Goal: Task Accomplishment & Management: Complete application form

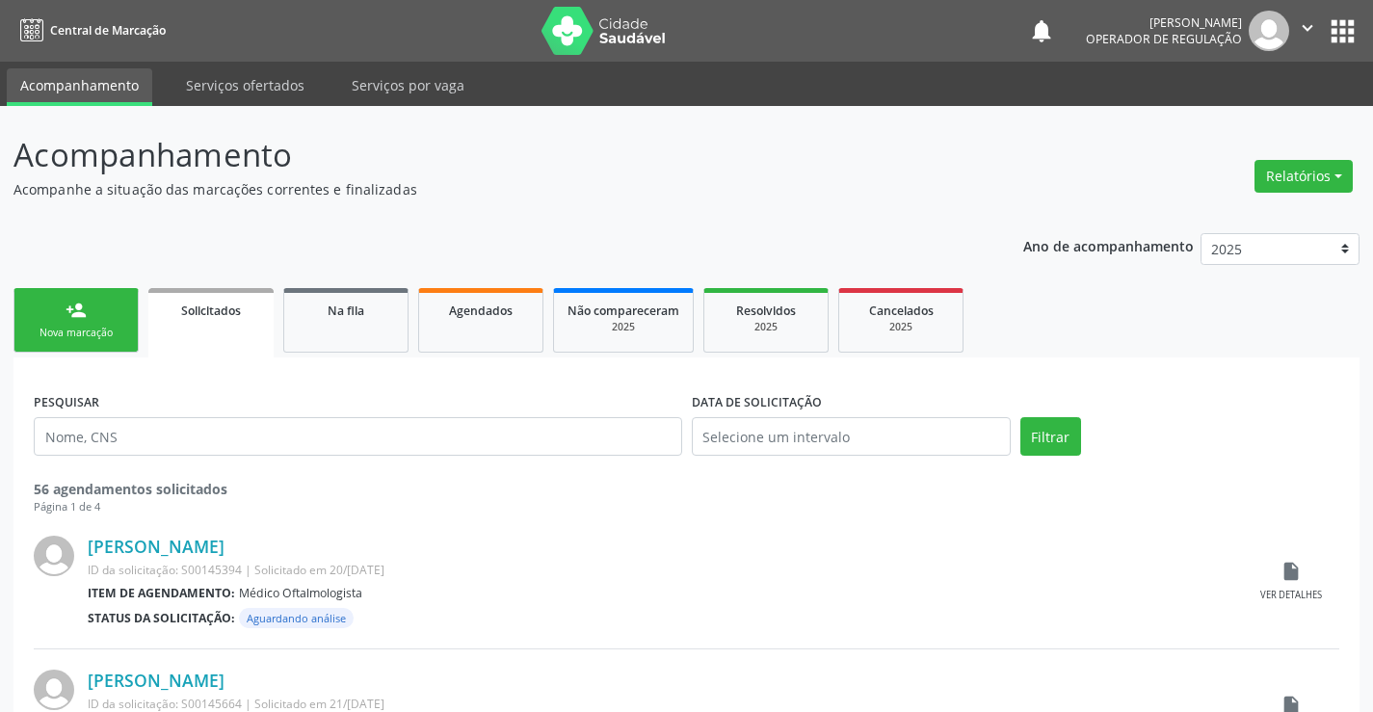
click at [122, 335] on div "Nova marcação" at bounding box center [76, 333] width 96 height 14
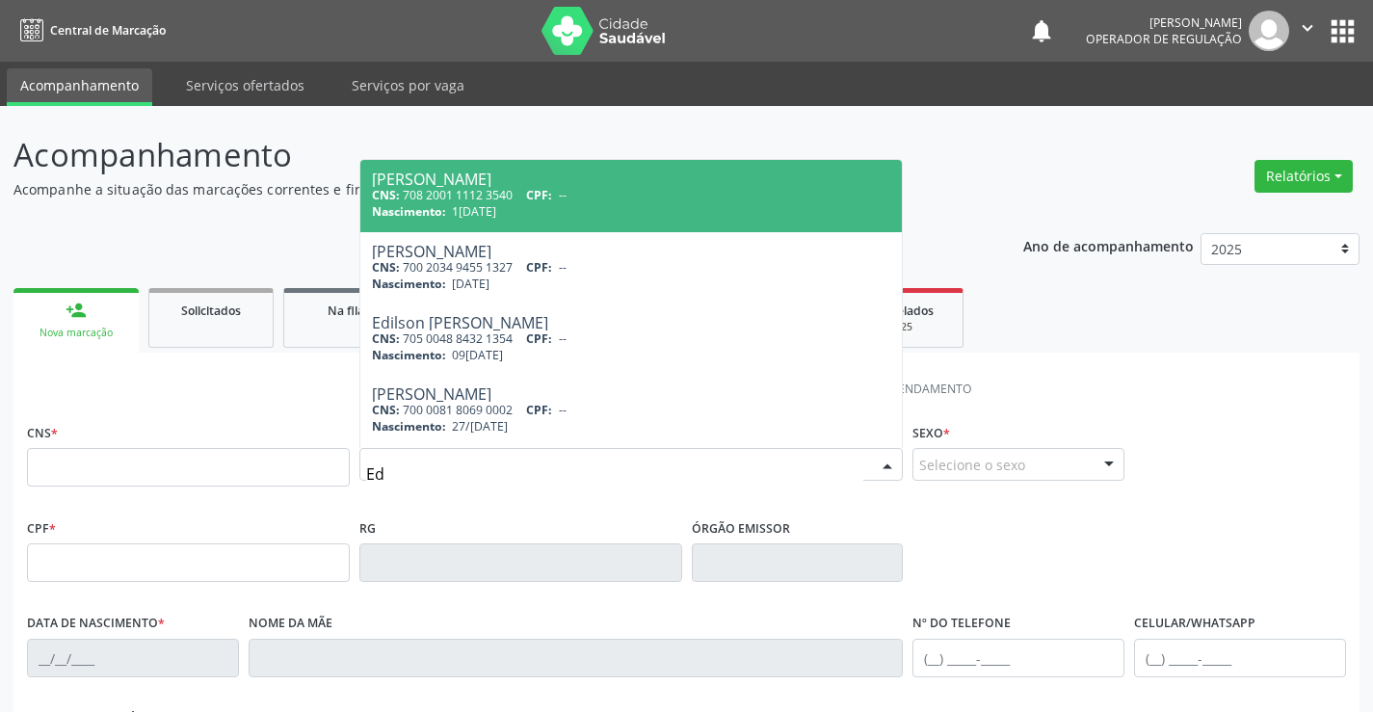
type input "E"
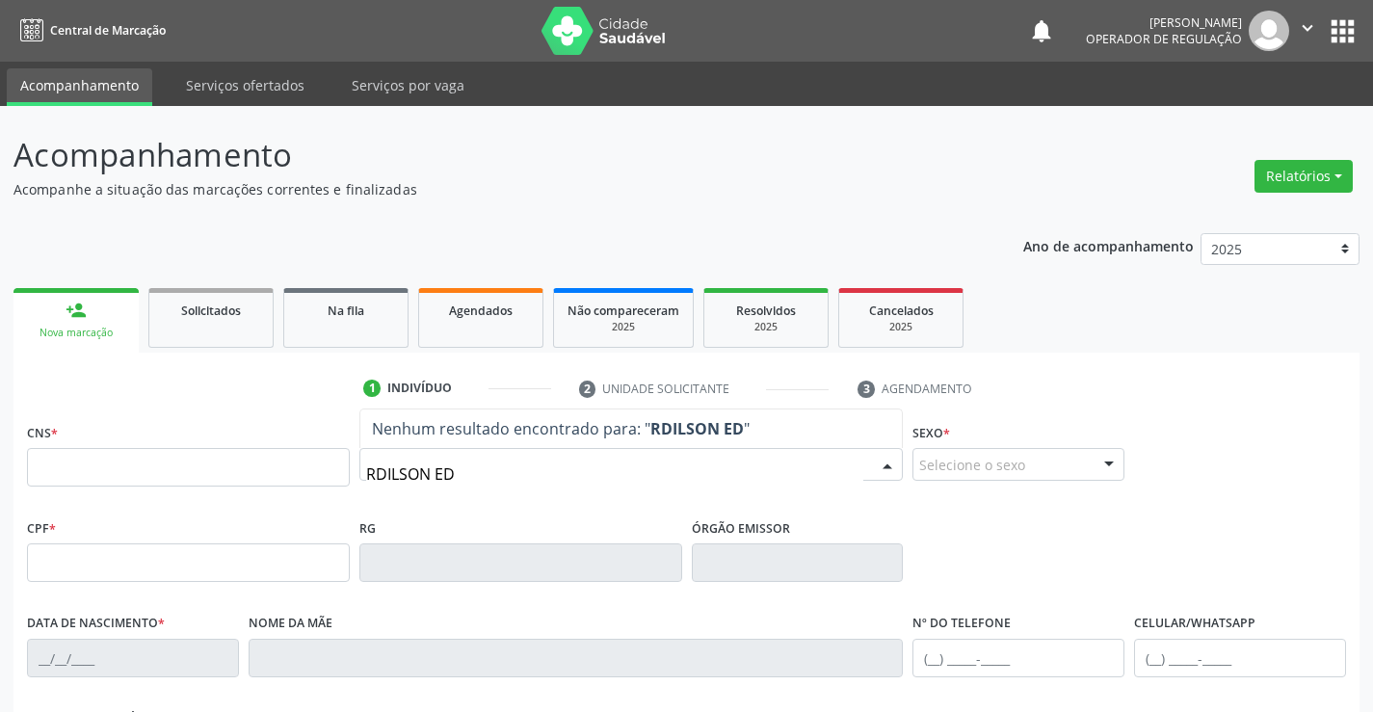
type input "RDILSON EDV"
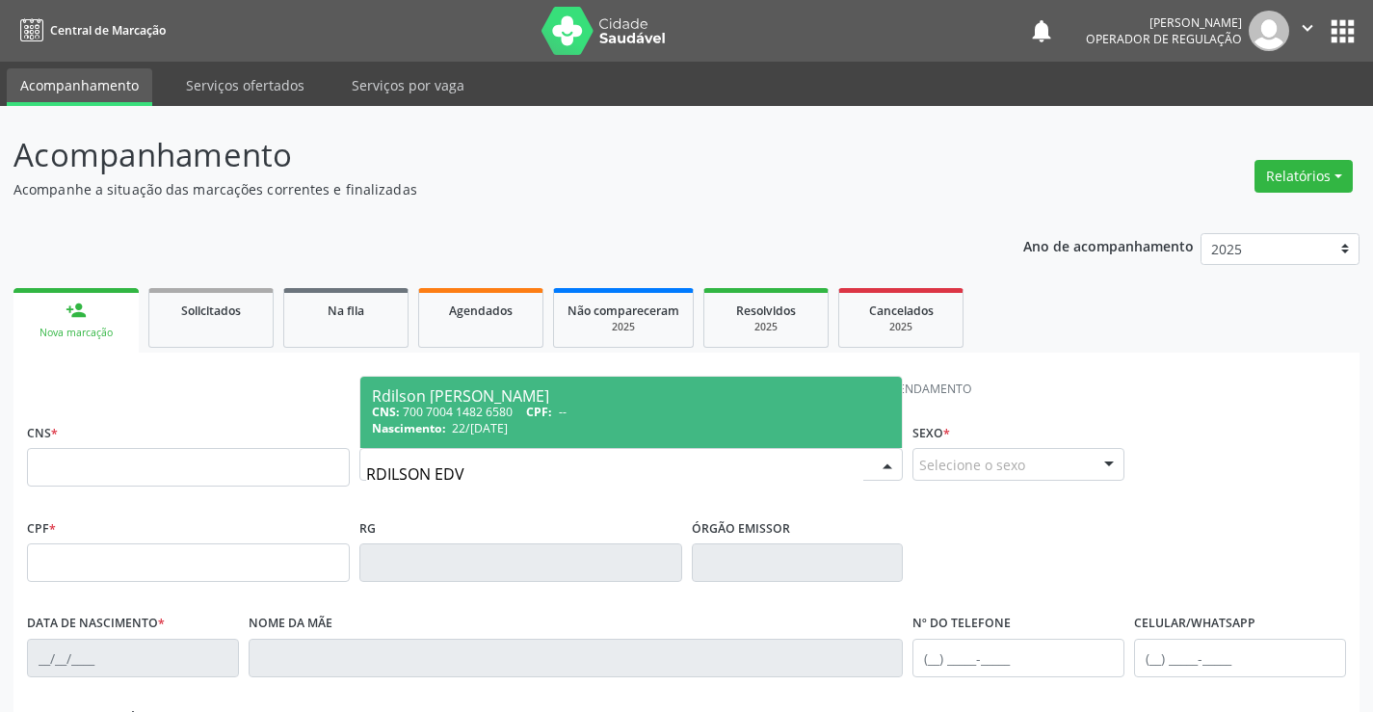
click at [508, 428] on span "22/[DATE]" at bounding box center [480, 428] width 56 height 16
type input "700 7004 1482 6580"
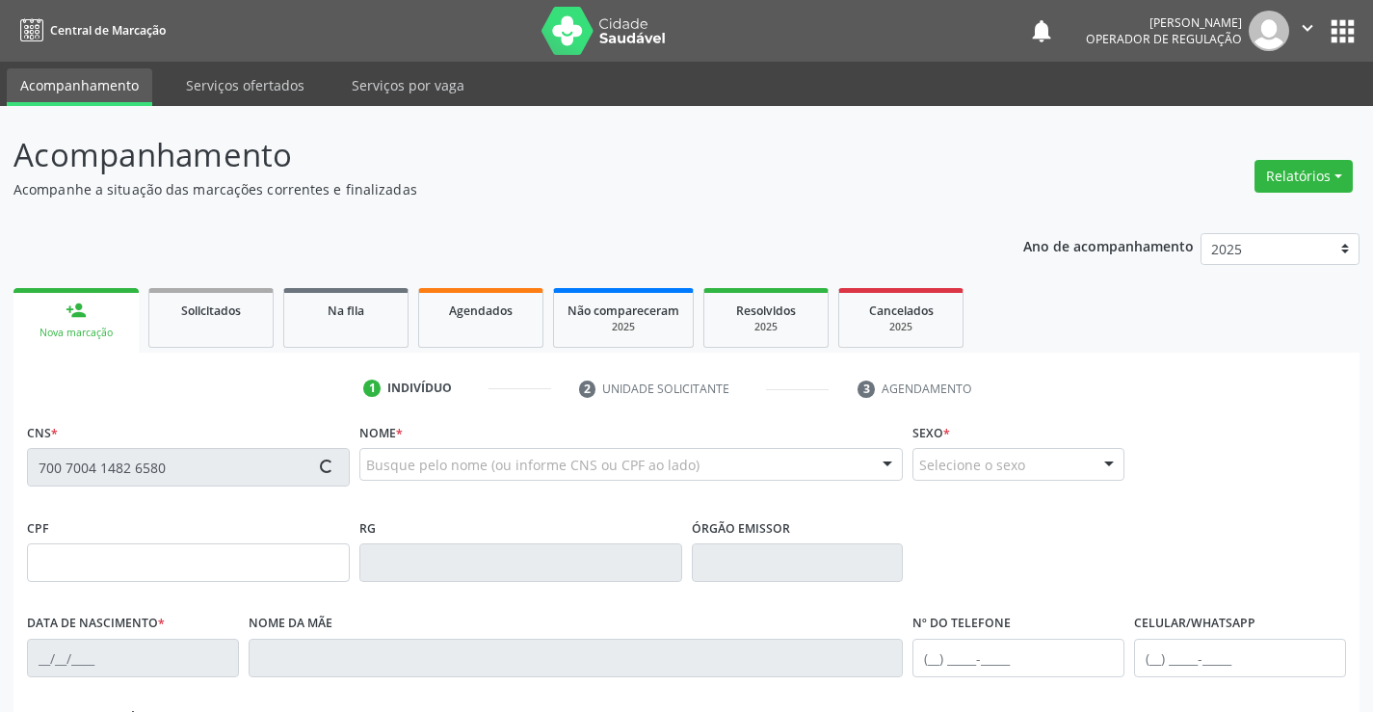
type input "861274437"
type input "22/[DATE]"
type input "[PHONE_NUMBER]"
type input "012.992.855-03"
type input "44"
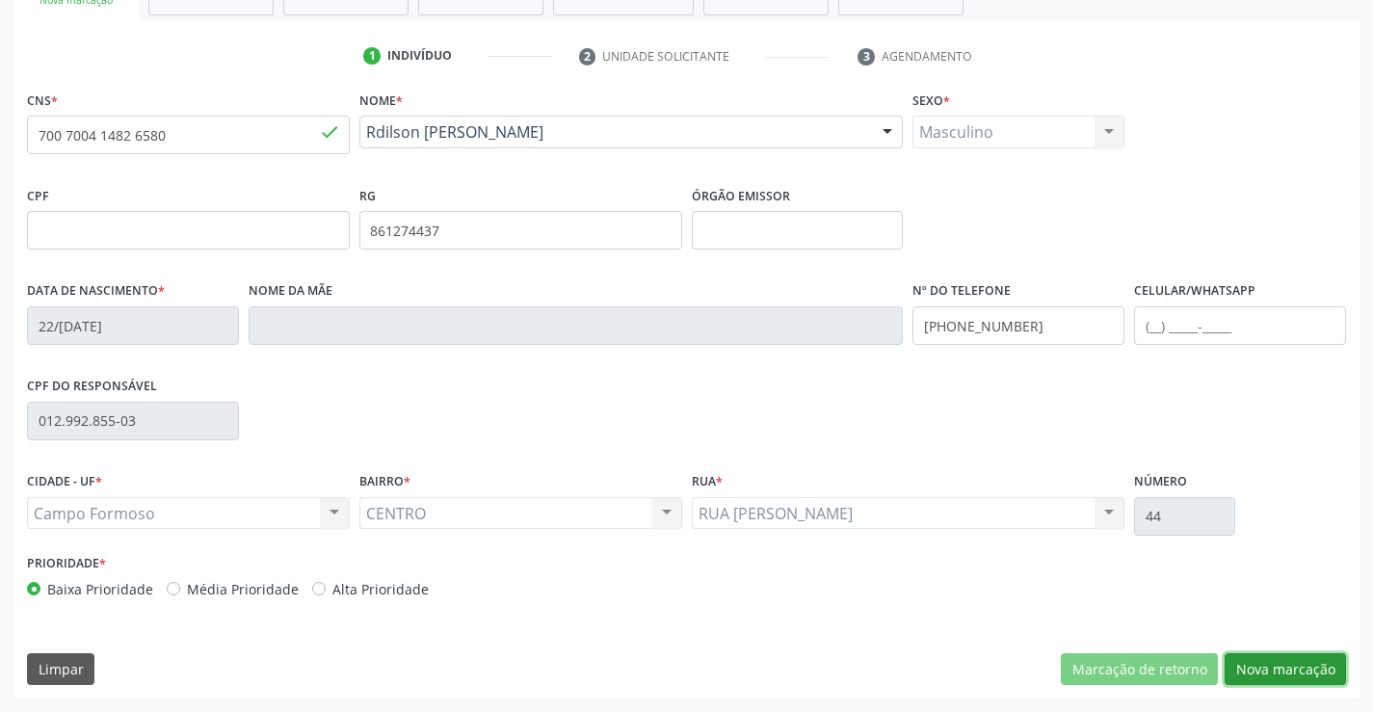
drag, startPoint x: 1264, startPoint y: 659, endPoint x: 1222, endPoint y: 645, distance: 44.8
click at [1263, 659] on button "Nova marcação" at bounding box center [1285, 669] width 121 height 33
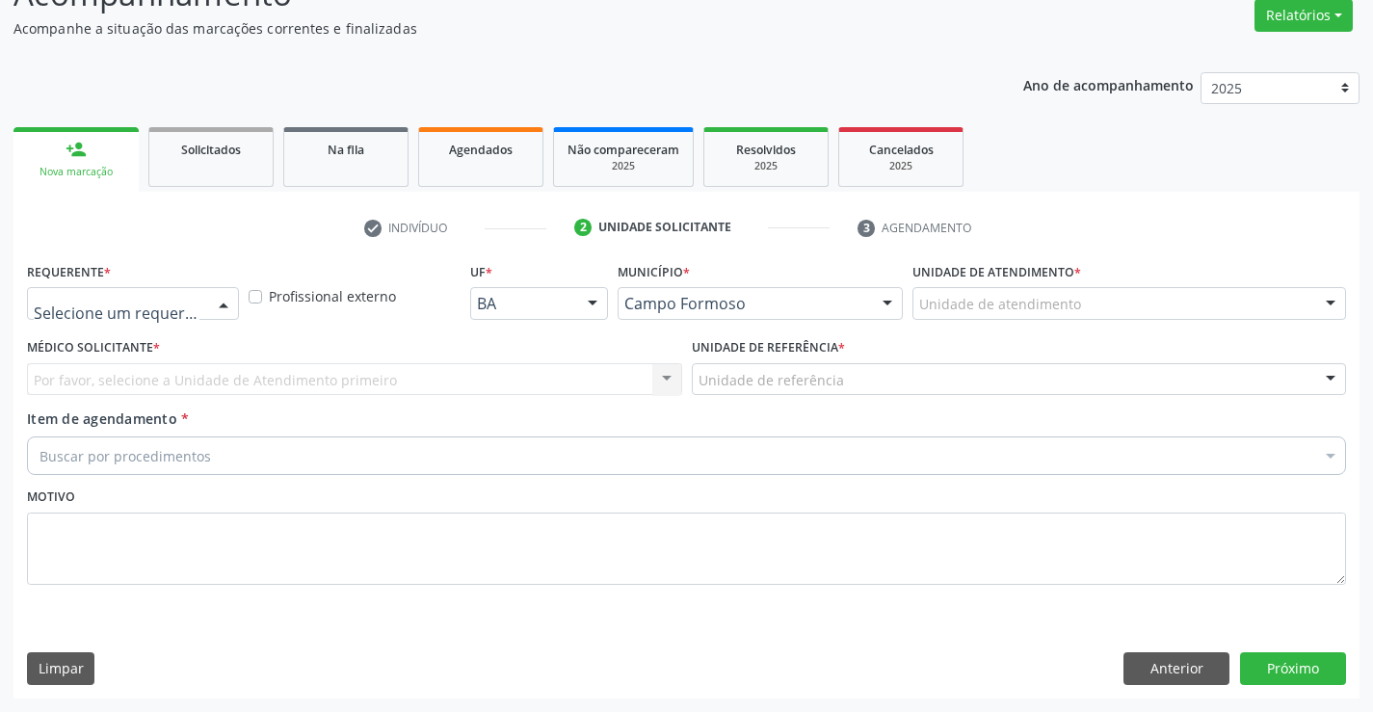
drag, startPoint x: 220, startPoint y: 296, endPoint x: 233, endPoint y: 356, distance: 62.2
click at [220, 297] on div at bounding box center [223, 304] width 29 height 33
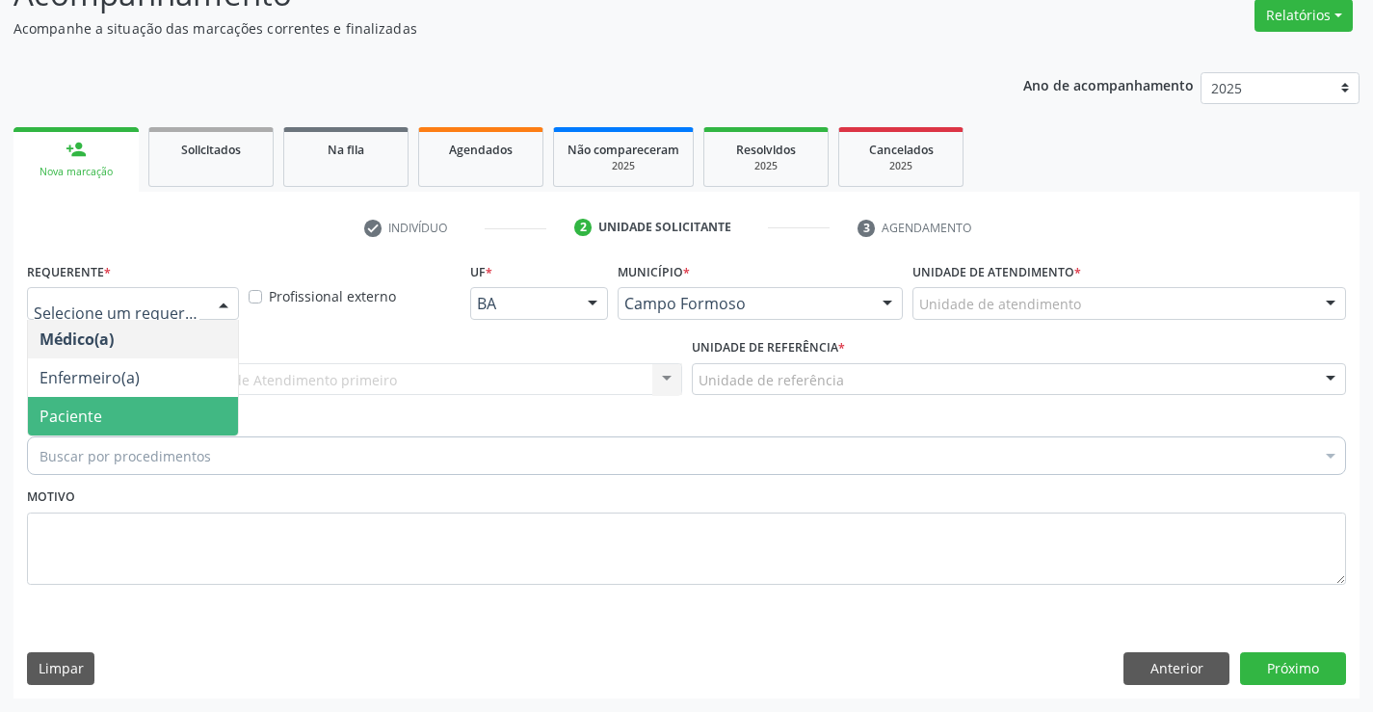
drag, startPoint x: 221, startPoint y: 403, endPoint x: 236, endPoint y: 382, distance: 26.2
click at [221, 402] on span "Paciente" at bounding box center [133, 416] width 210 height 39
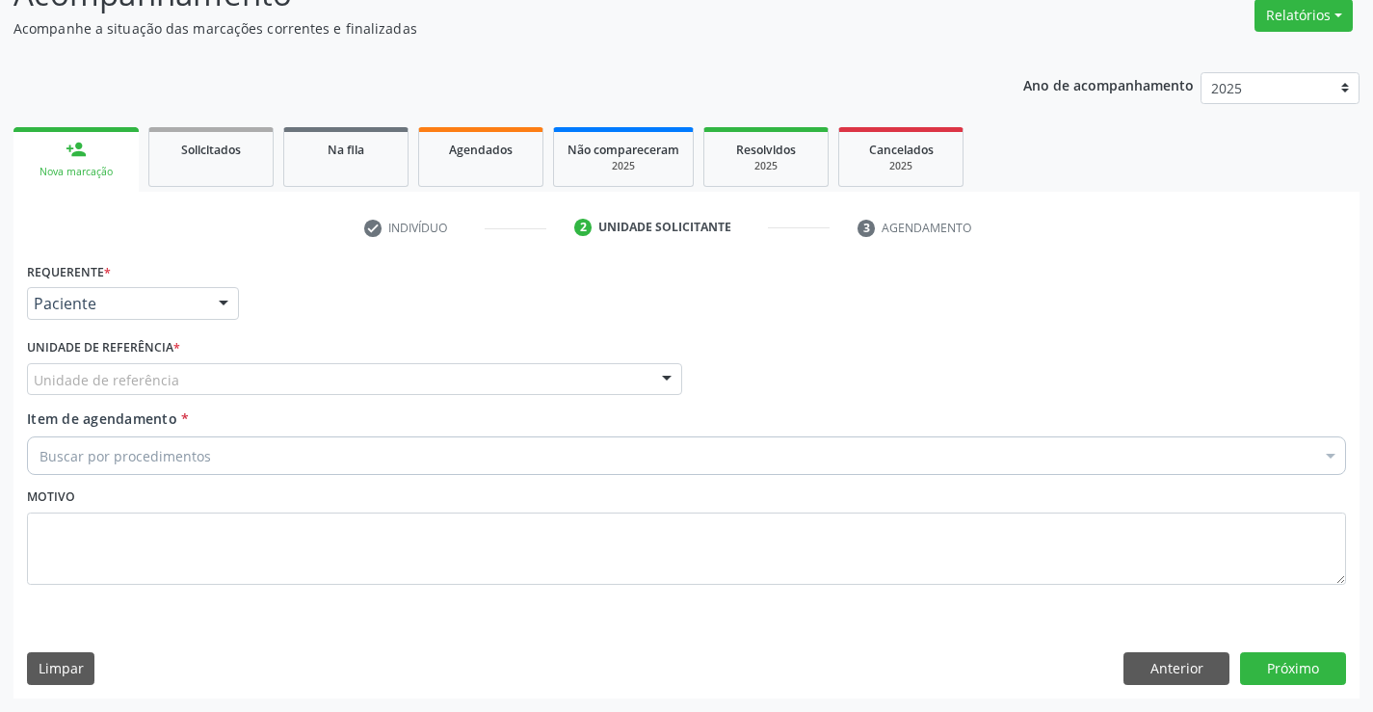
click at [239, 380] on div "Unidade de referência" at bounding box center [354, 379] width 655 height 33
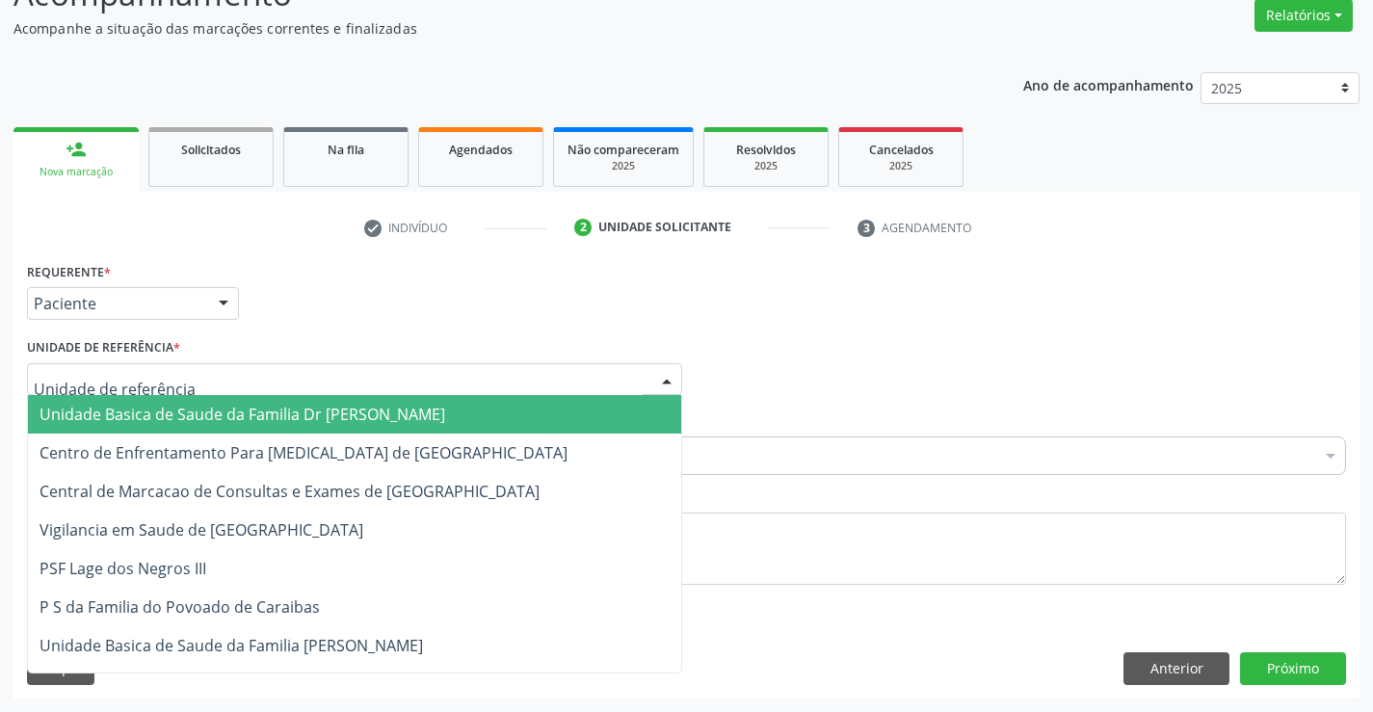
click at [241, 419] on span "Unidade Basica de Saude da Familia Dr [PERSON_NAME]" at bounding box center [243, 414] width 406 height 21
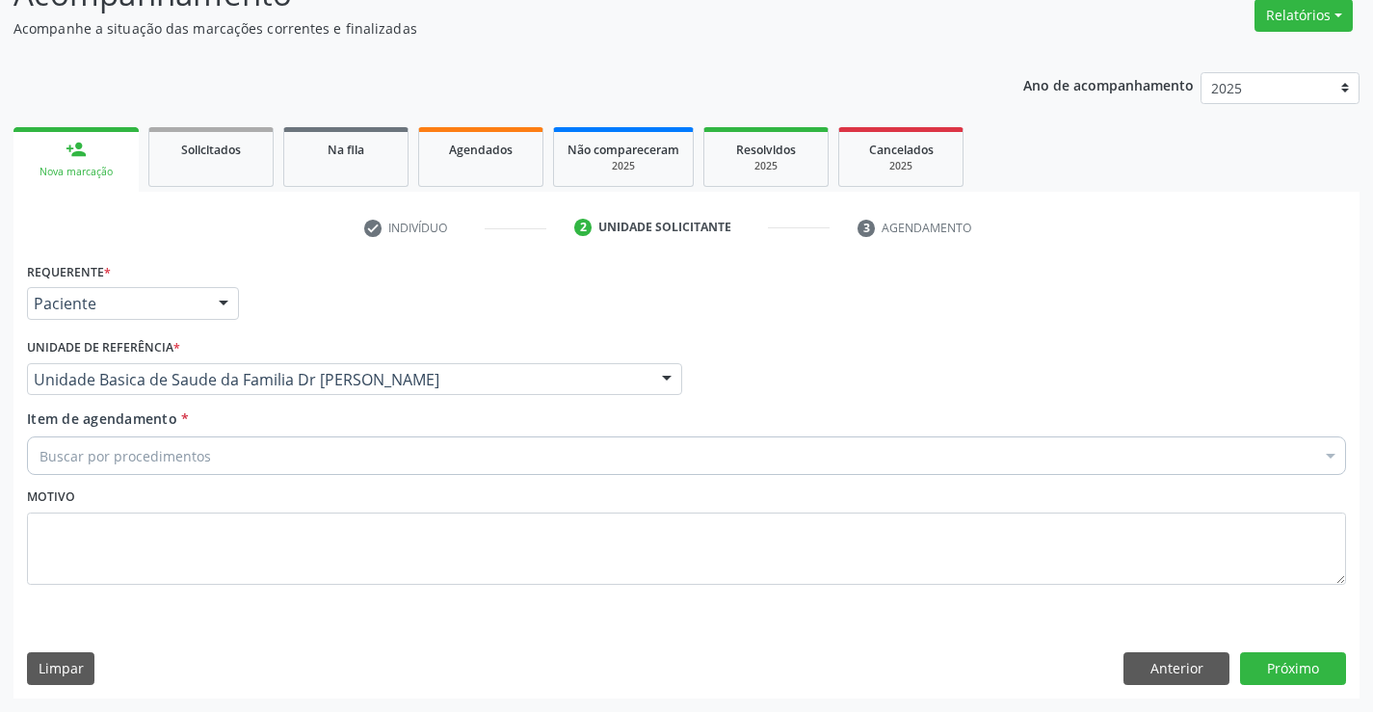
click at [261, 471] on div "Buscar por procedimentos" at bounding box center [686, 455] width 1319 height 39
type input "MASTO"
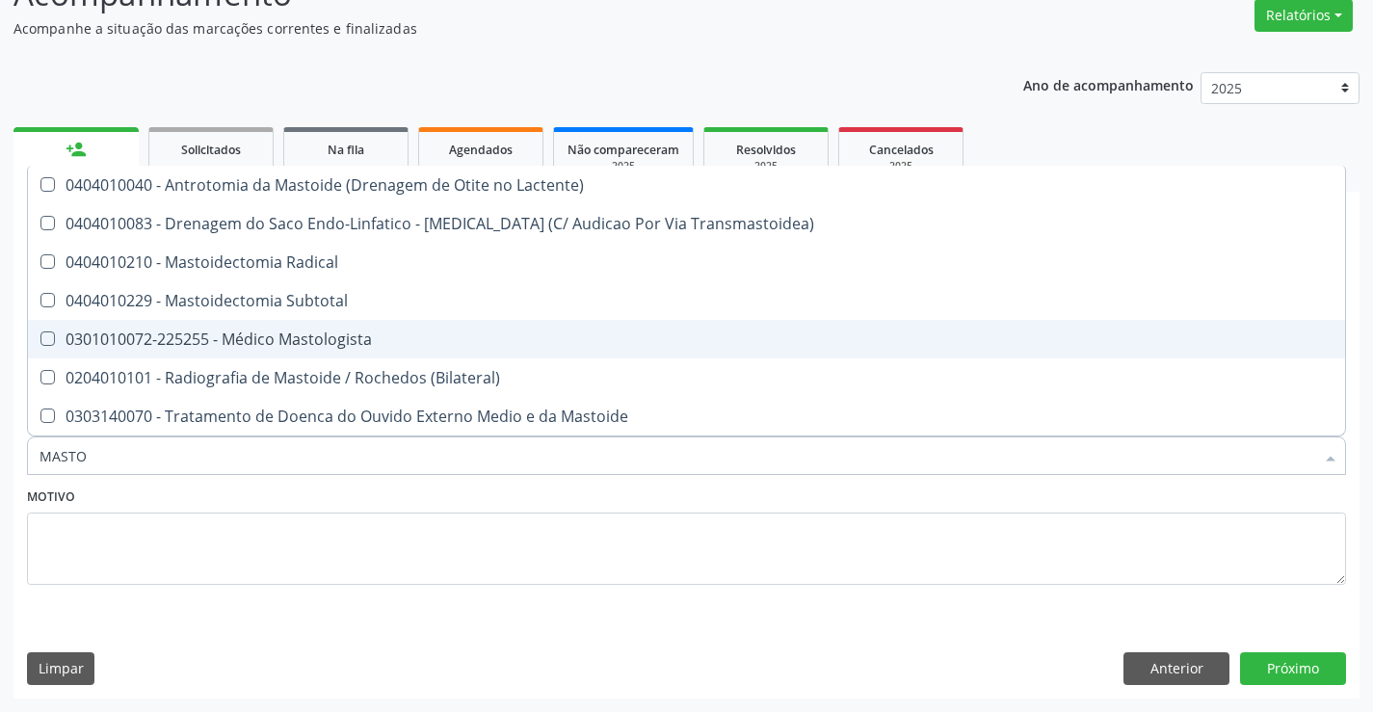
click at [329, 343] on div "0301010072-225255 - Médico Mastologista" at bounding box center [687, 338] width 1294 height 15
checkbox Mastologista "true"
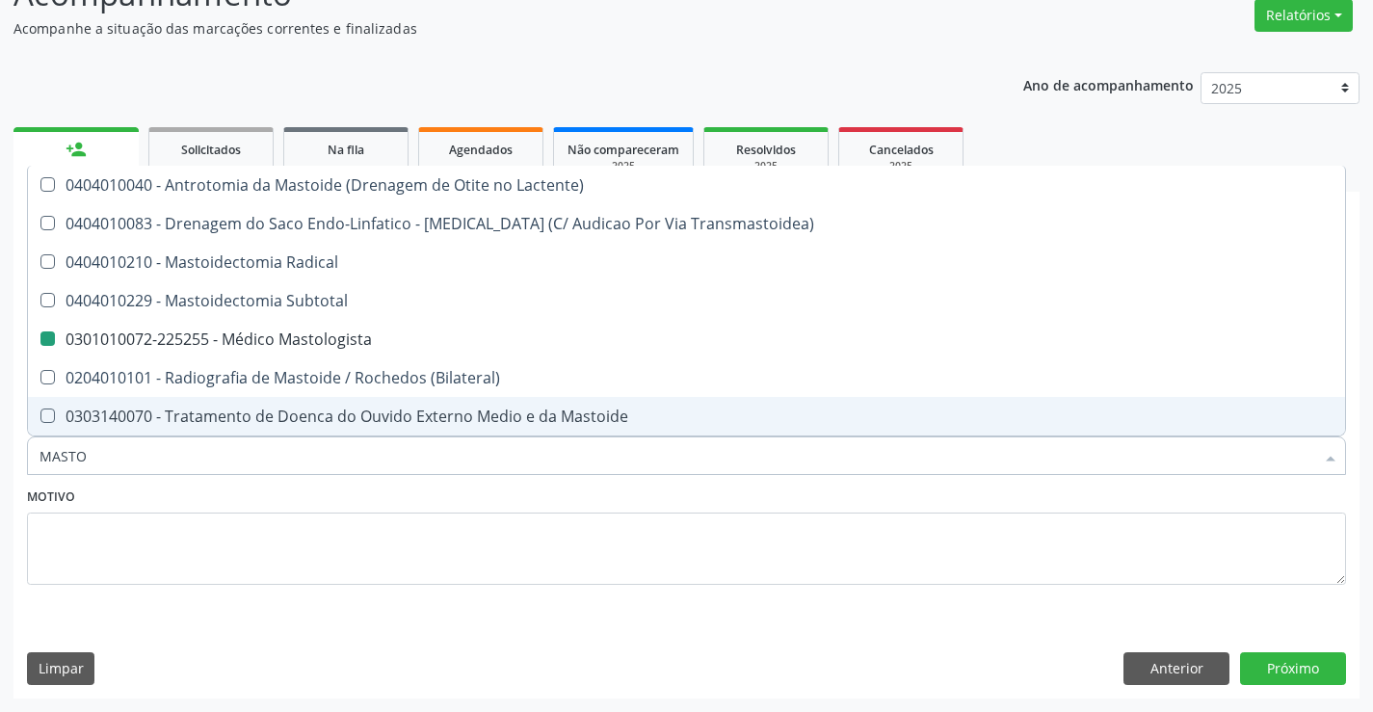
click at [339, 494] on div "Motivo" at bounding box center [686, 534] width 1319 height 102
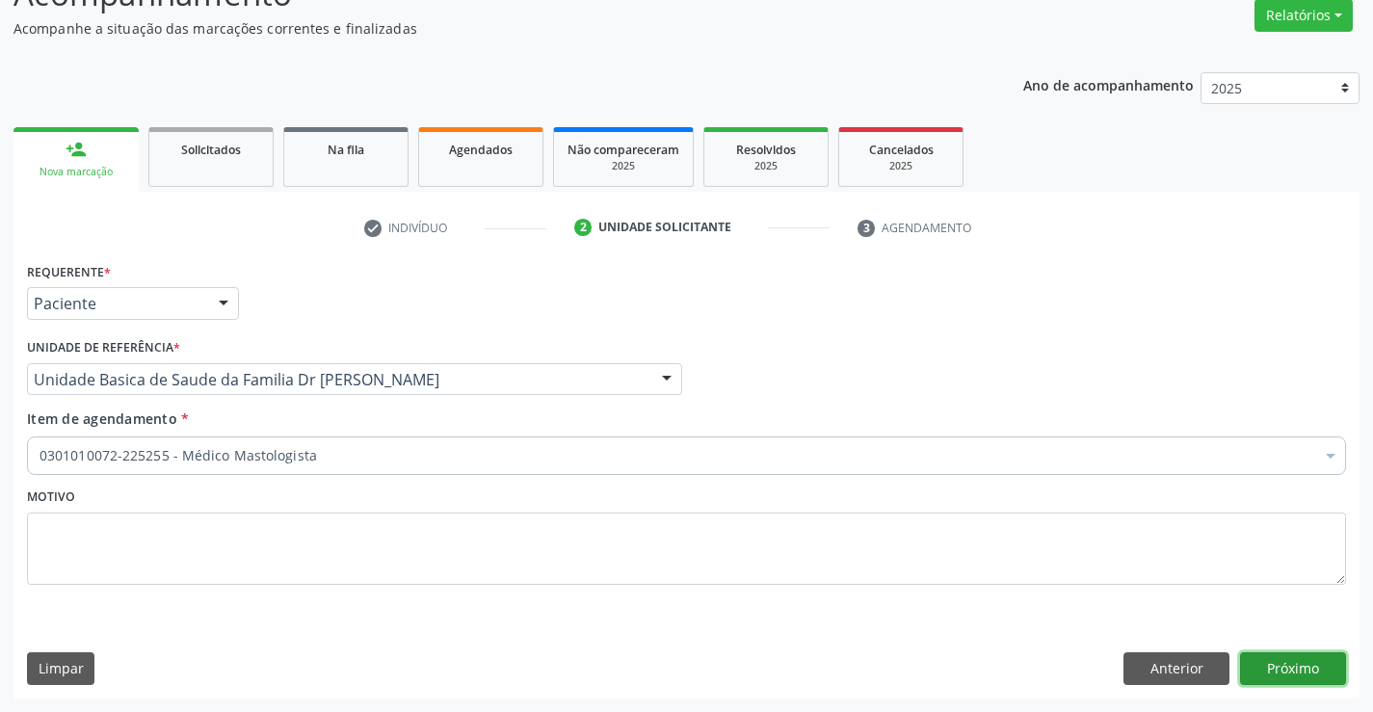
click at [1307, 660] on button "Próximo" at bounding box center [1293, 668] width 106 height 33
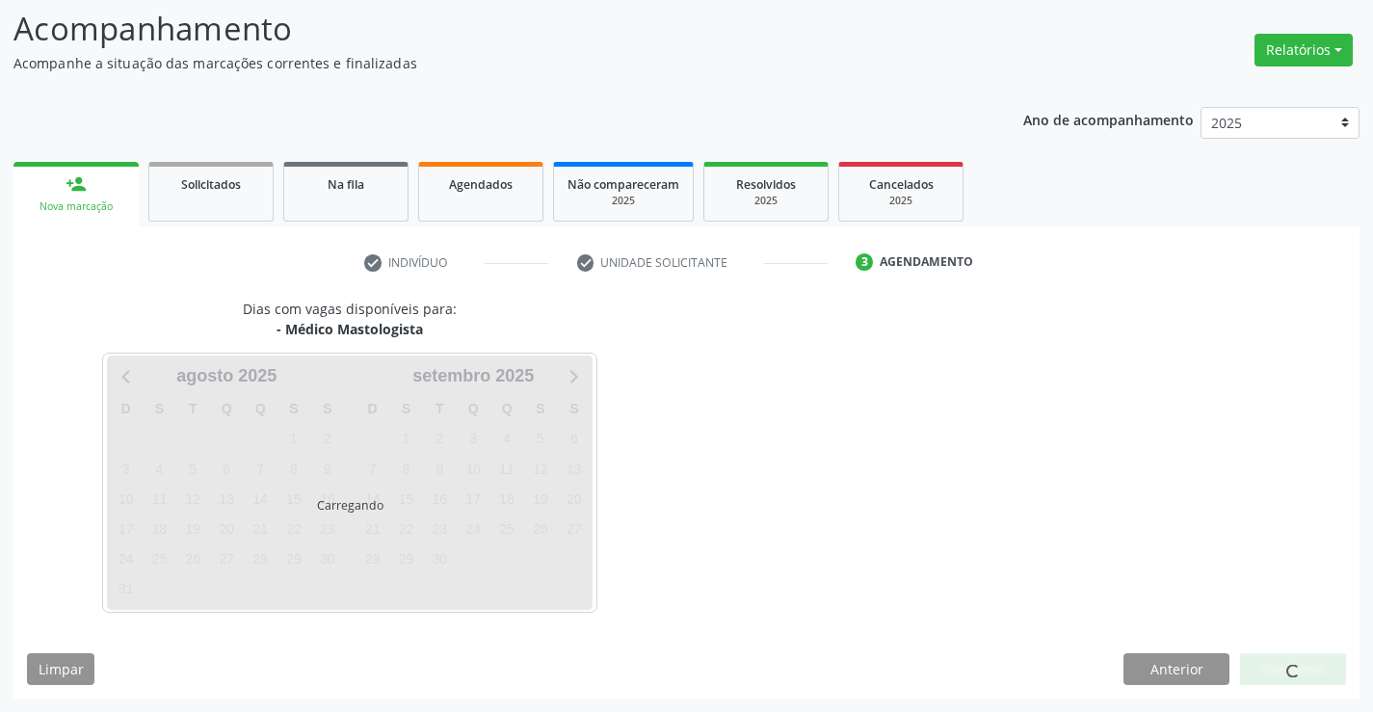
scroll to position [126, 0]
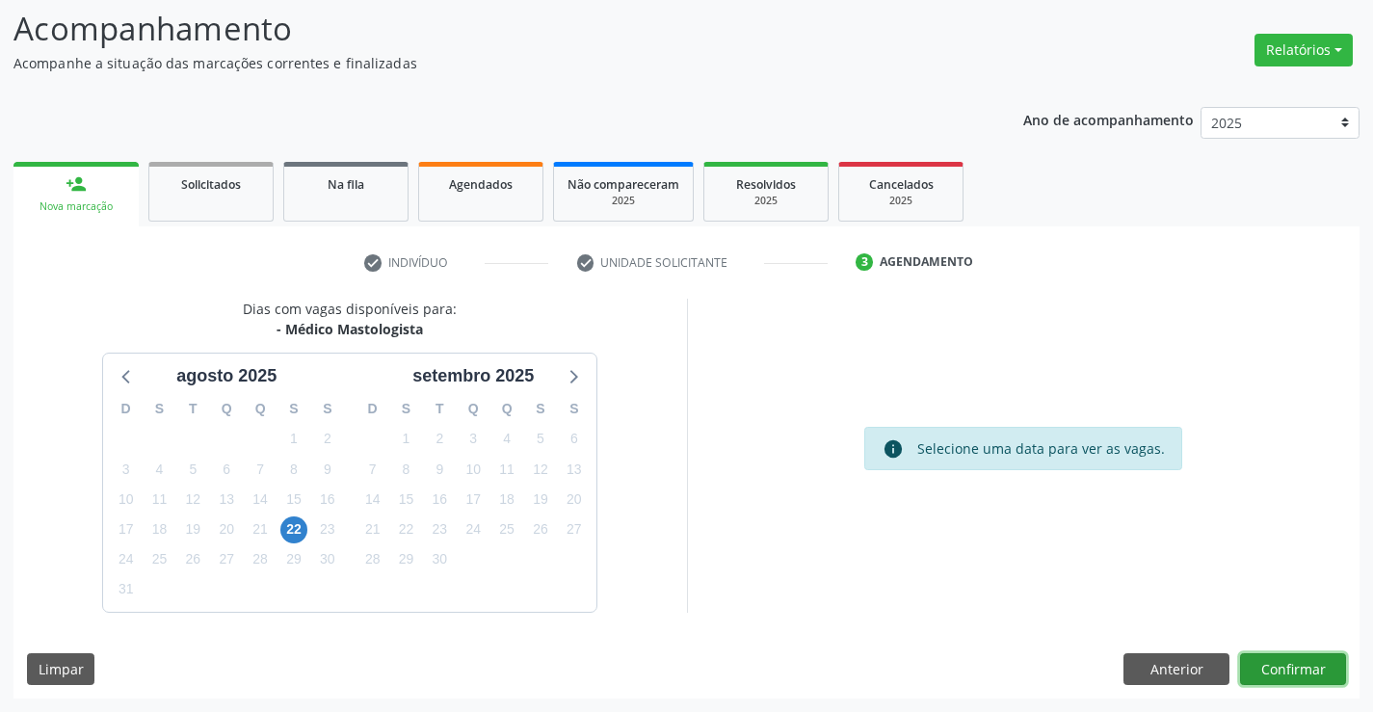
click at [1289, 669] on button "Confirmar" at bounding box center [1293, 669] width 106 height 33
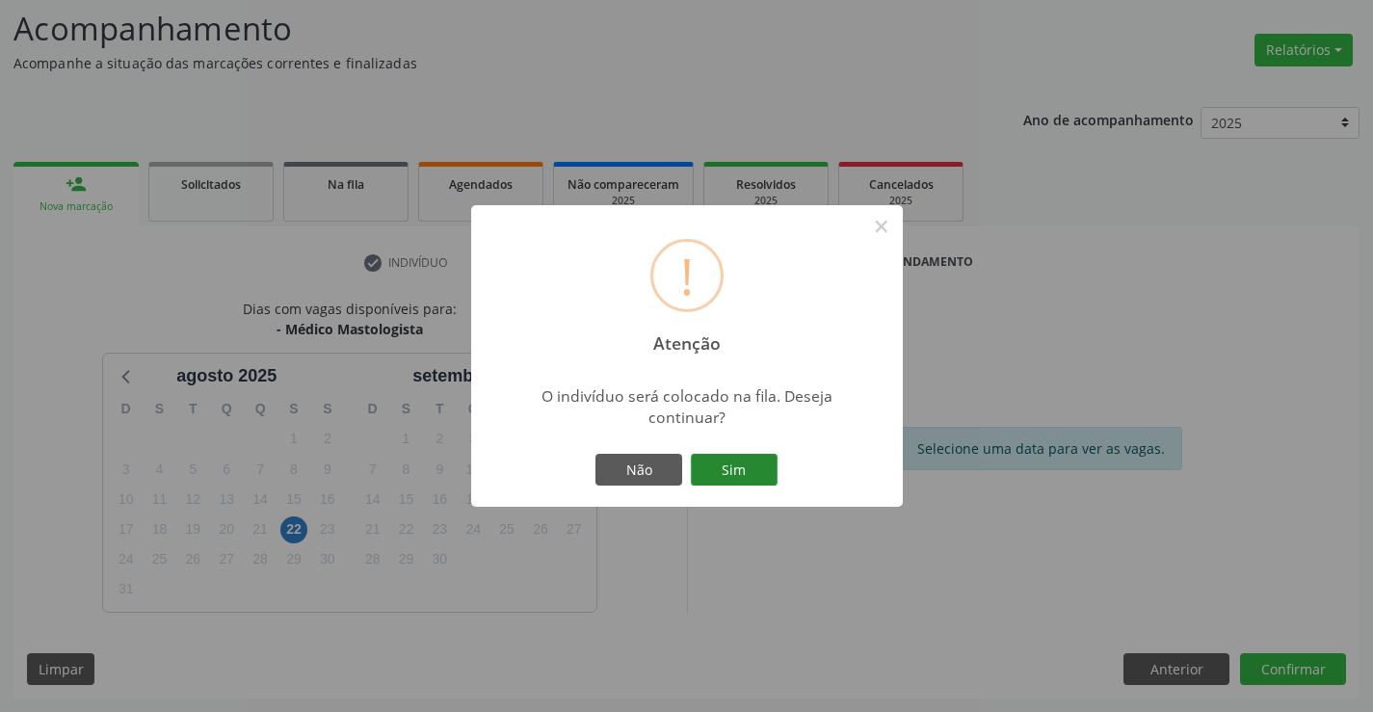
click at [752, 468] on button "Sim" at bounding box center [734, 470] width 87 height 33
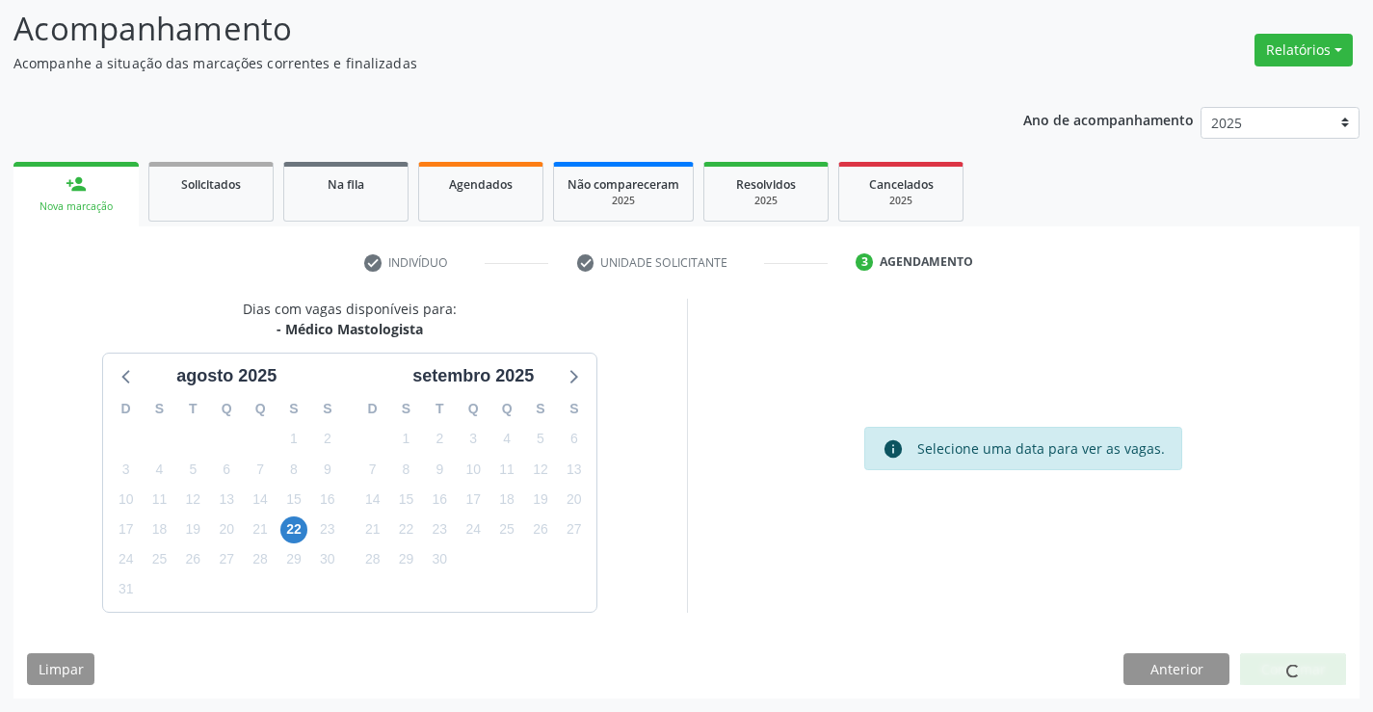
scroll to position [0, 0]
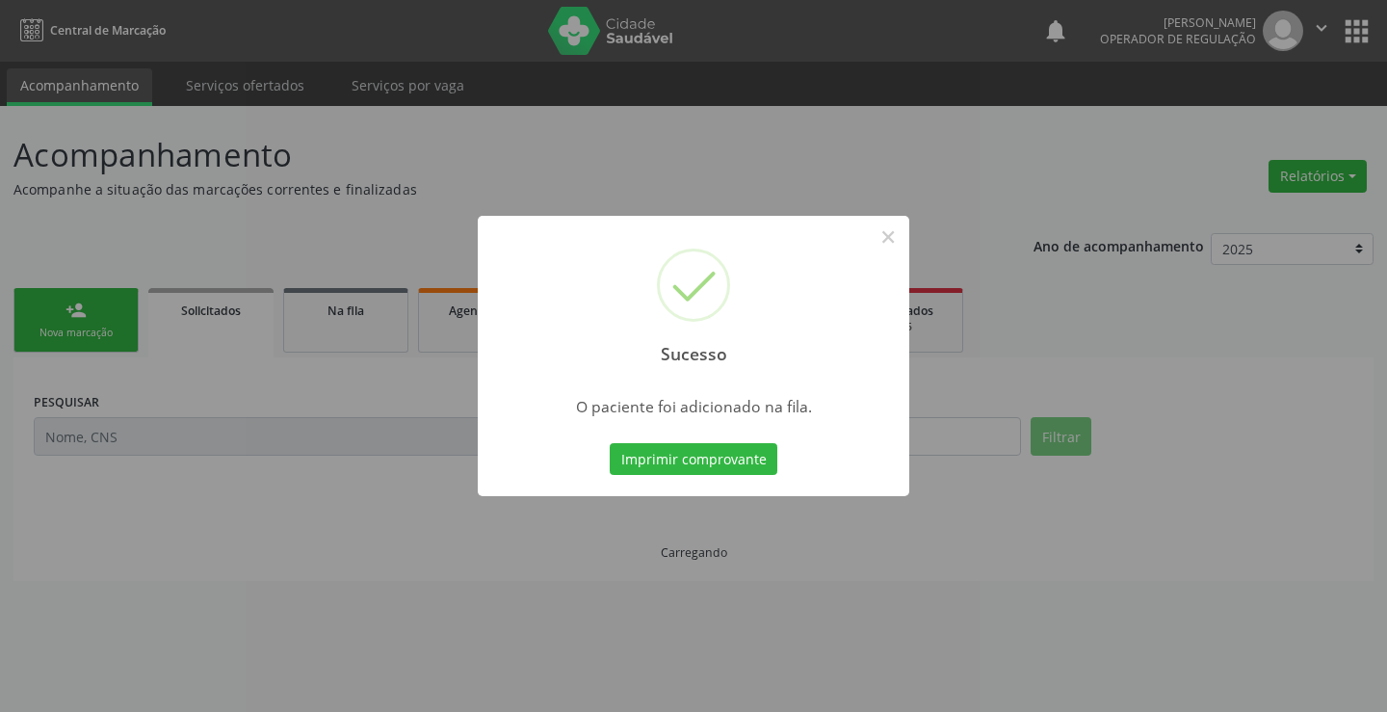
click at [752, 468] on button "Imprimir comprovante" at bounding box center [694, 459] width 168 height 33
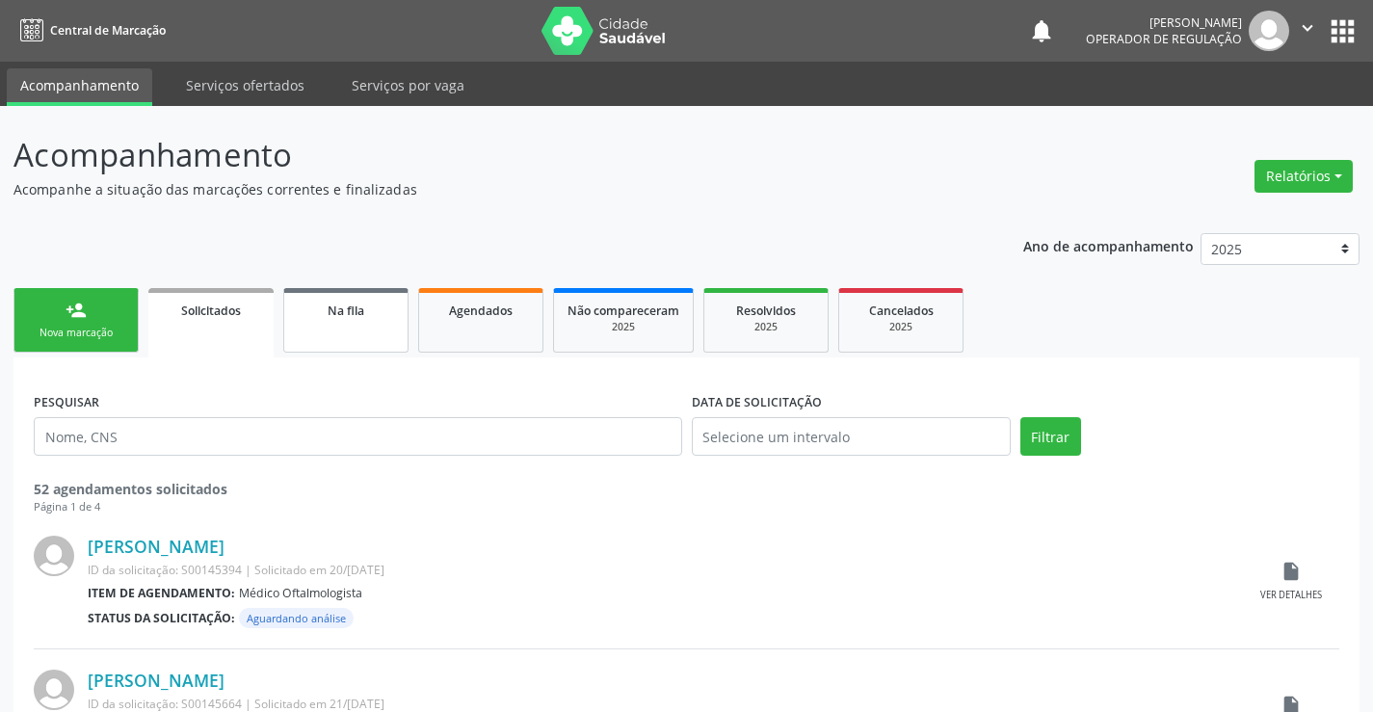
click at [380, 331] on link "Na fila" at bounding box center [345, 320] width 125 height 65
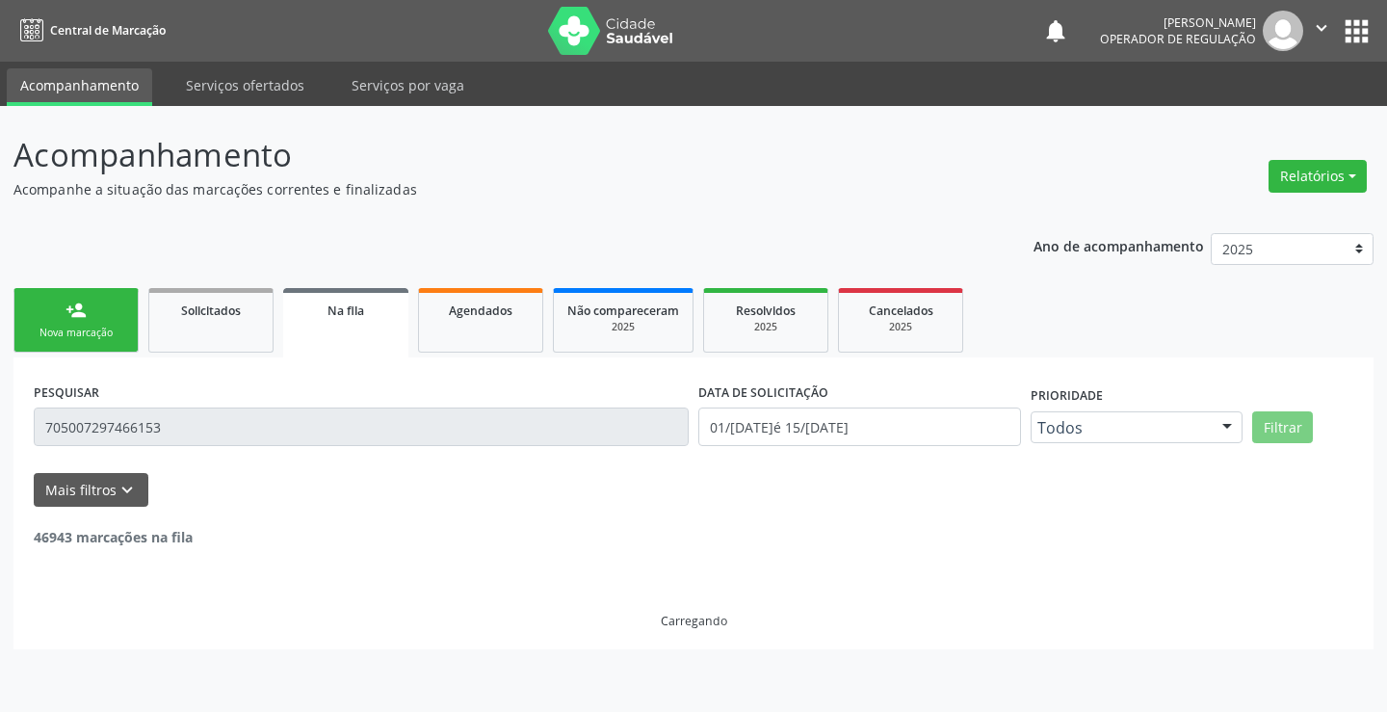
click at [217, 426] on input "705007297466153" at bounding box center [361, 427] width 655 height 39
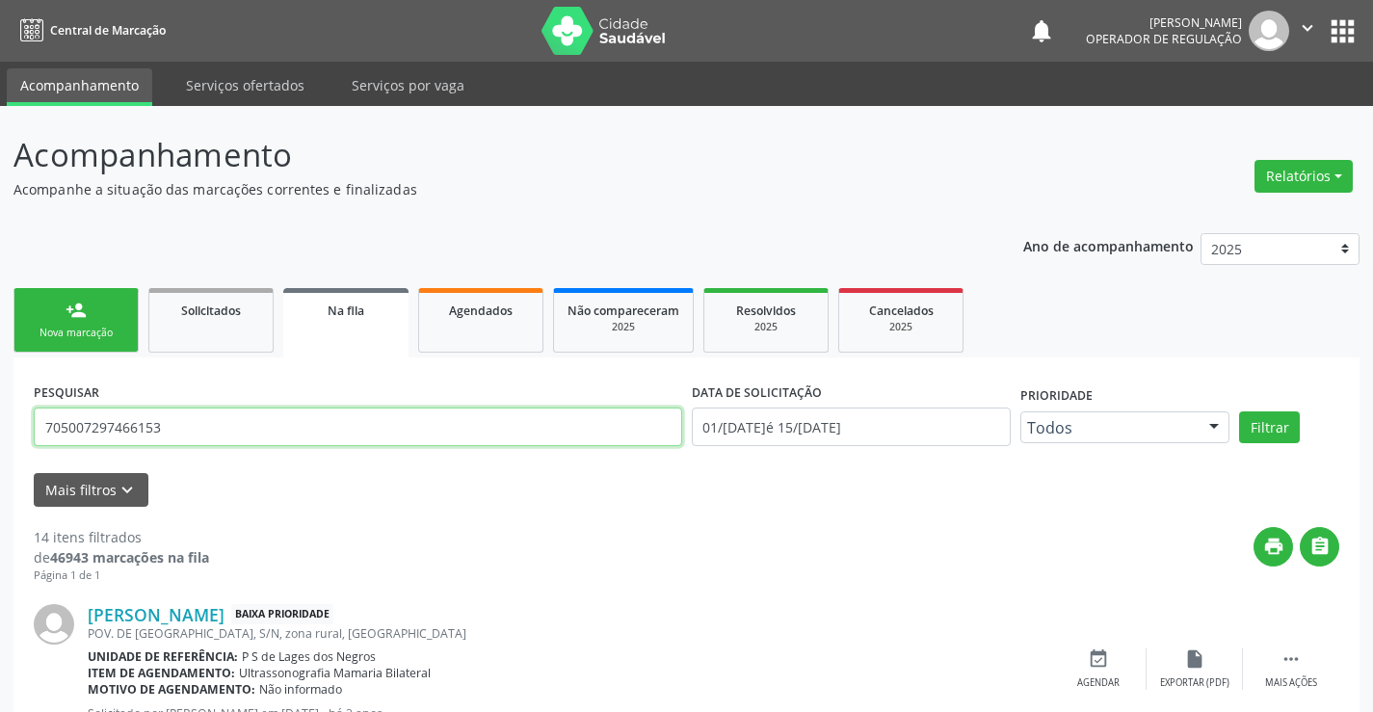
click at [217, 426] on input "705007297466153" at bounding box center [358, 427] width 648 height 39
type input "7"
type input "700700414826580"
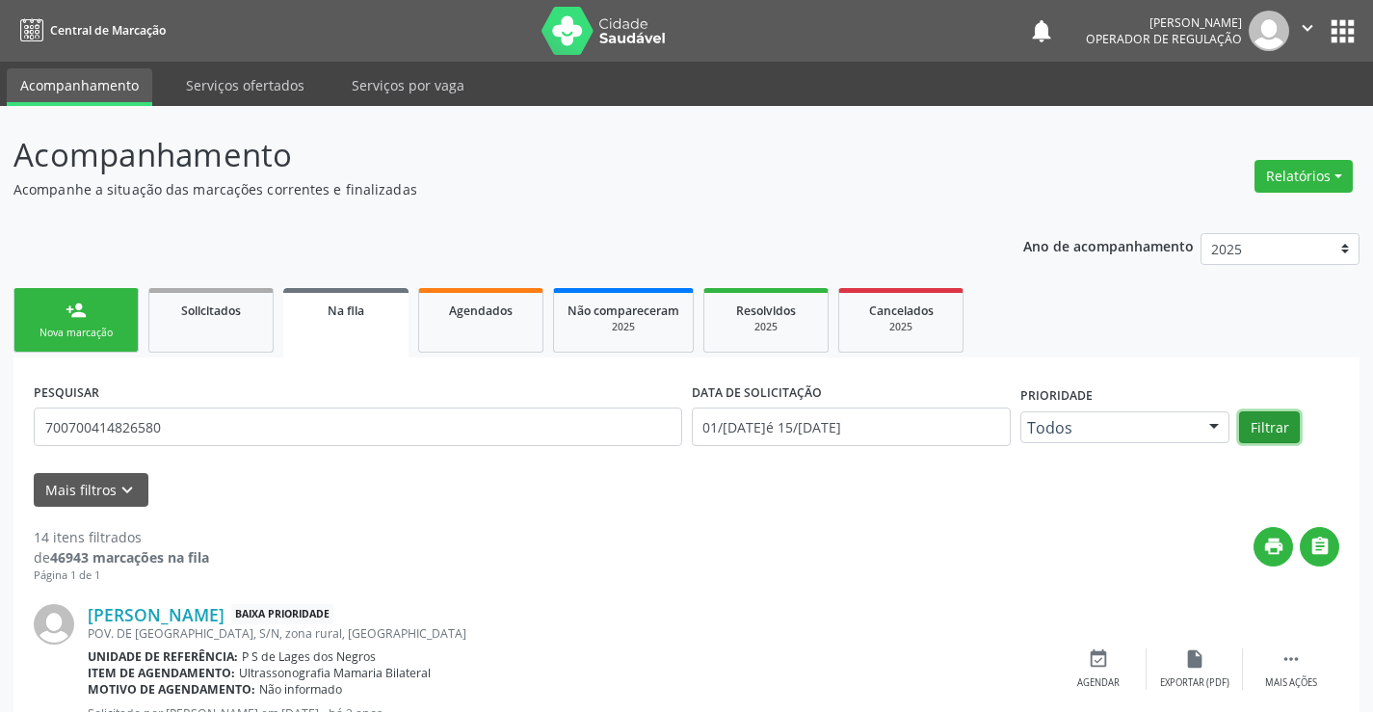
click at [1254, 423] on button "Filtrar" at bounding box center [1269, 427] width 61 height 33
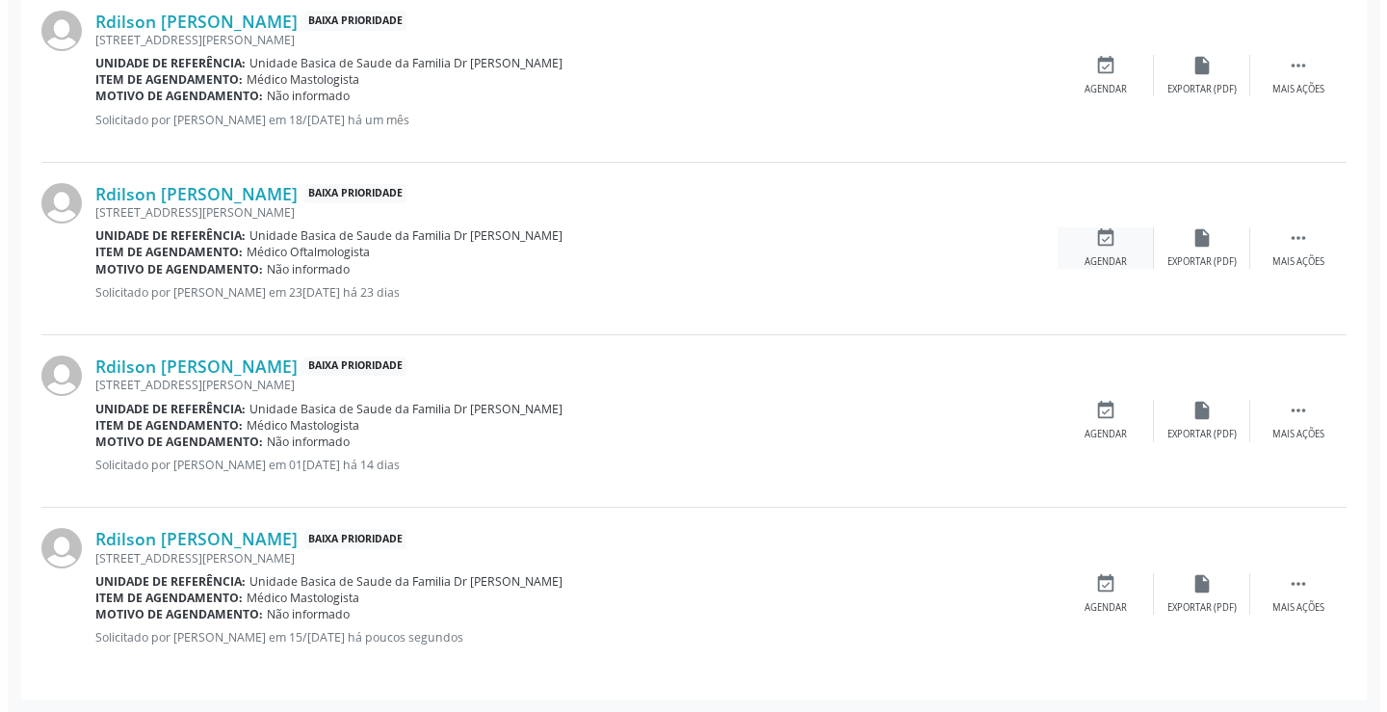
scroll to position [594, 0]
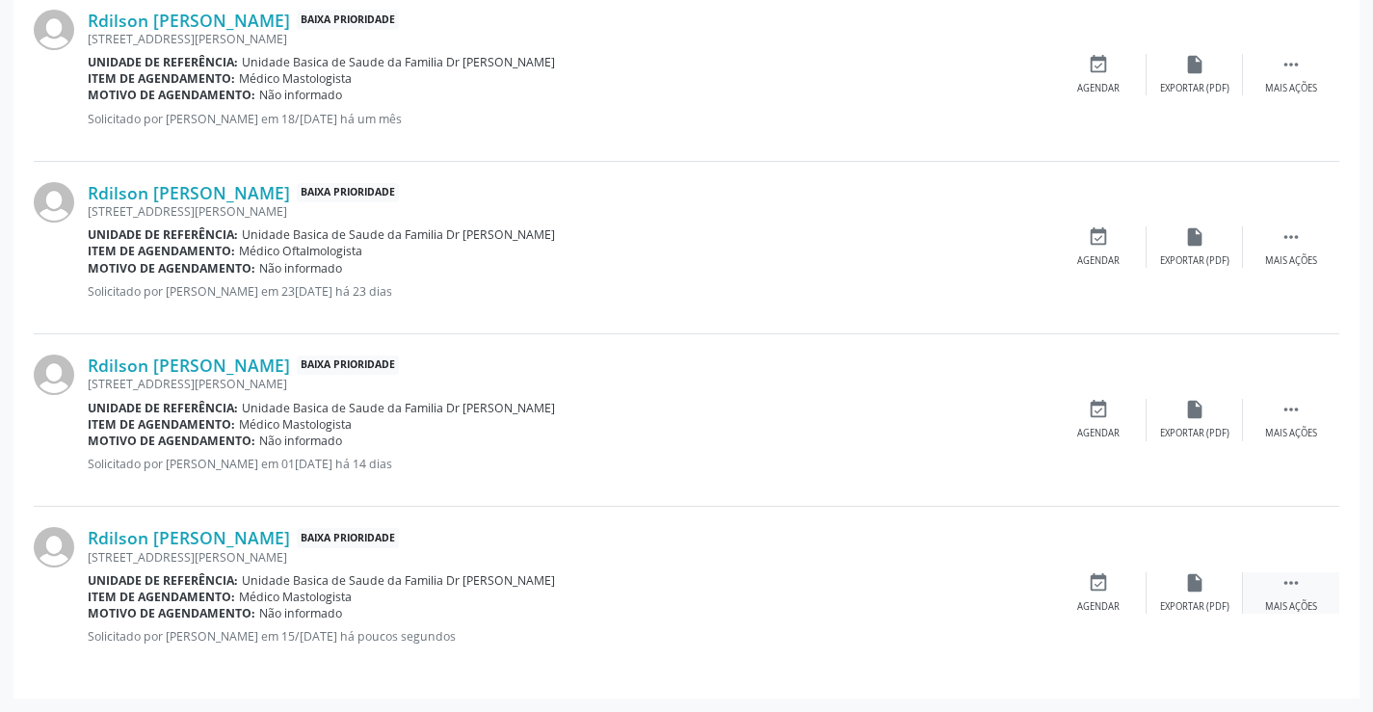
click at [1290, 580] on icon "" at bounding box center [1291, 582] width 21 height 21
click at [1096, 579] on icon "cancel" at bounding box center [1098, 582] width 21 height 21
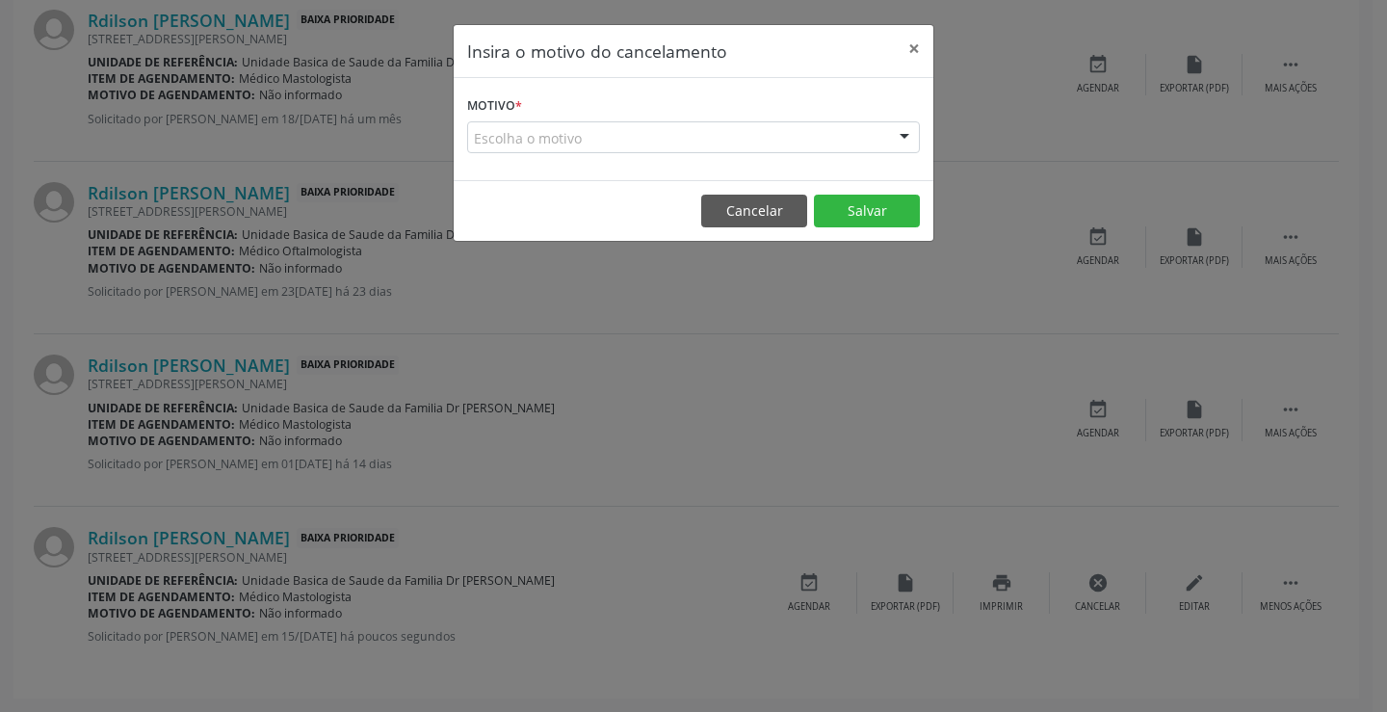
click at [853, 131] on div "Escolha o motivo" at bounding box center [693, 137] width 453 height 33
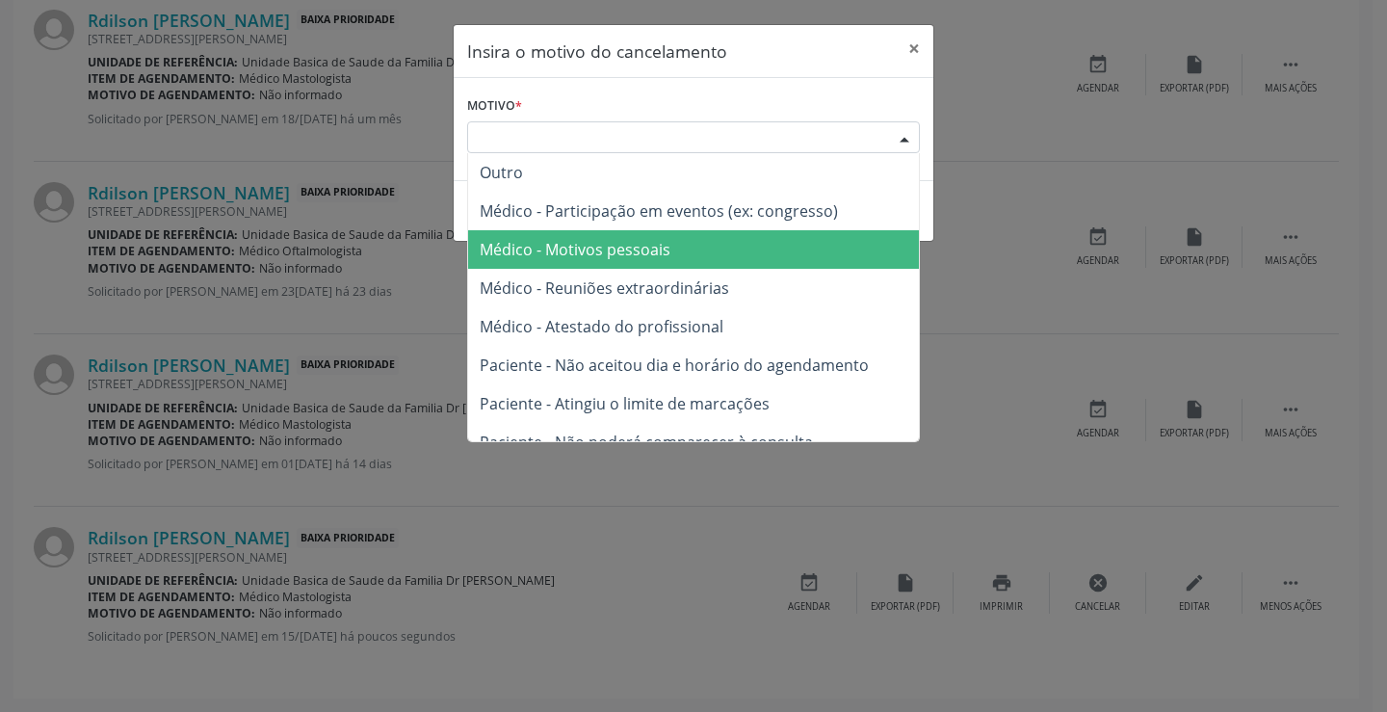
click at [704, 252] on span "Médico - Motivos pessoais" at bounding box center [693, 249] width 451 height 39
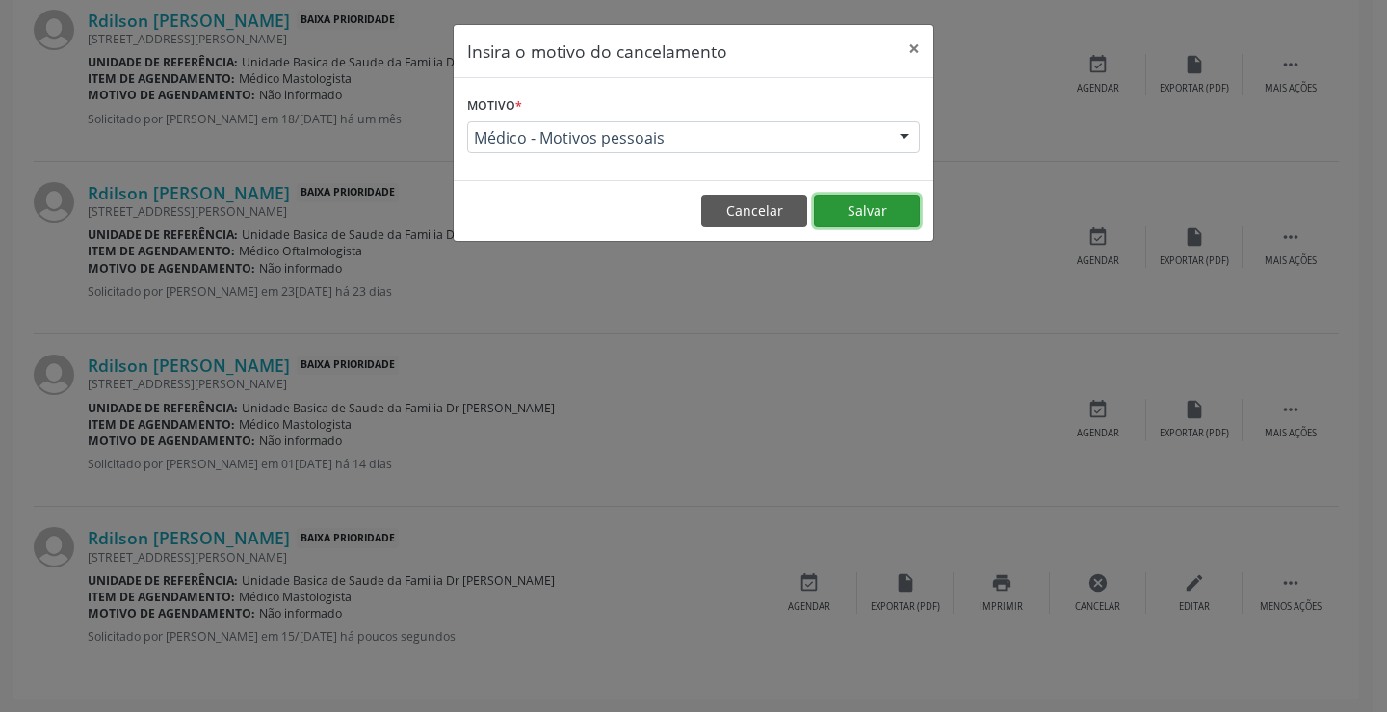
click at [871, 205] on button "Salvar" at bounding box center [867, 211] width 106 height 33
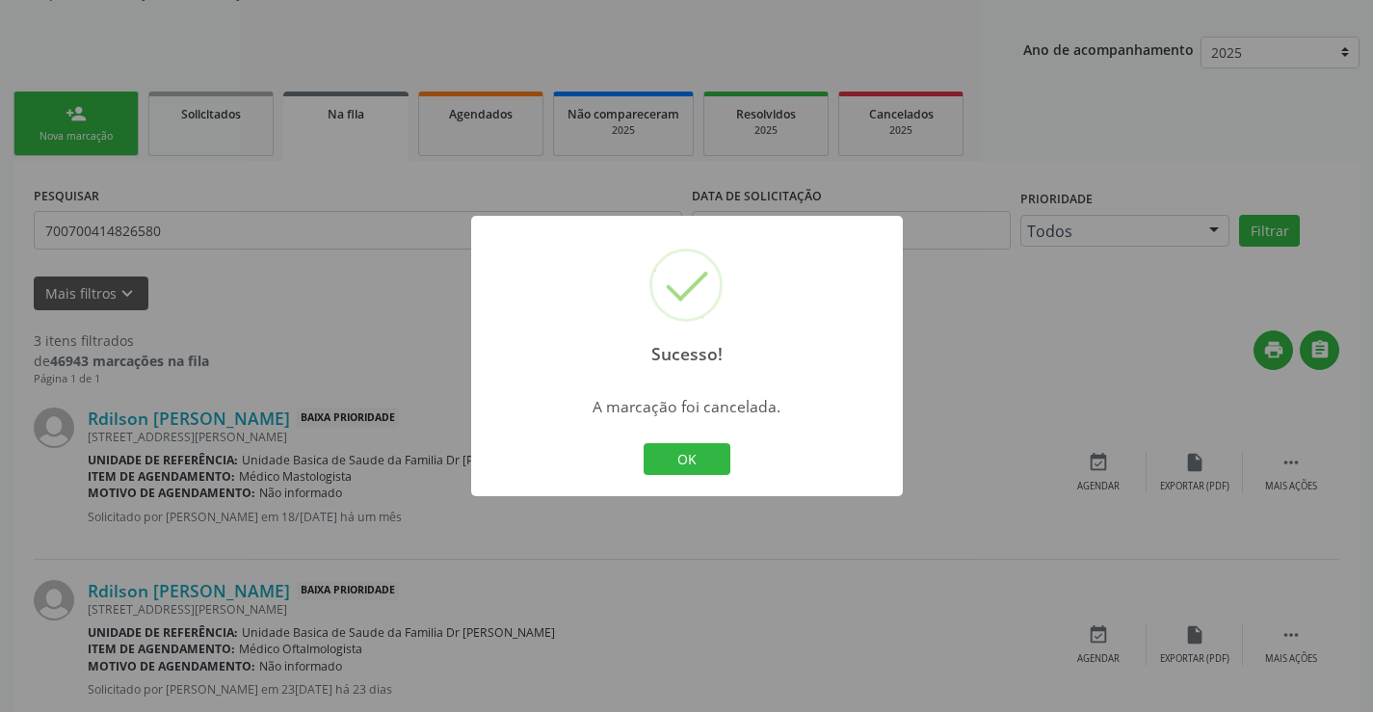
scroll to position [385, 0]
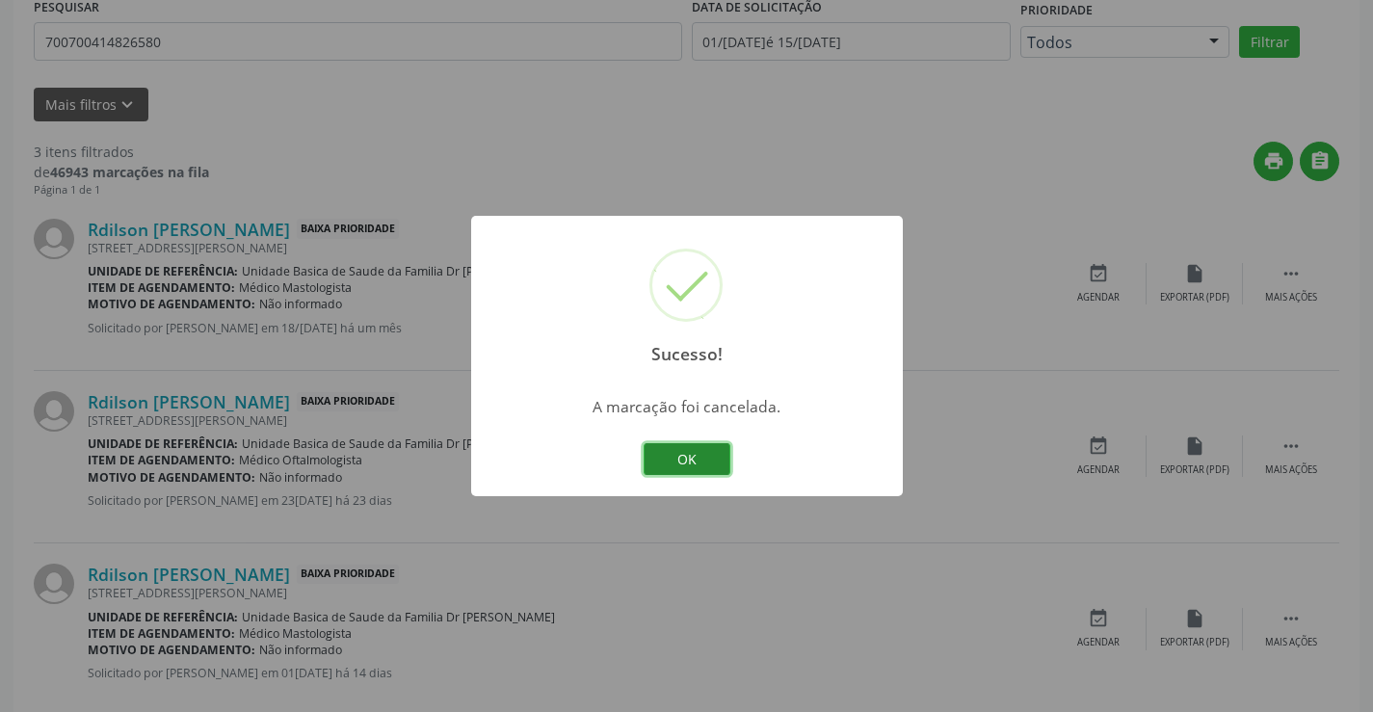
click at [695, 450] on button "OK" at bounding box center [687, 459] width 87 height 33
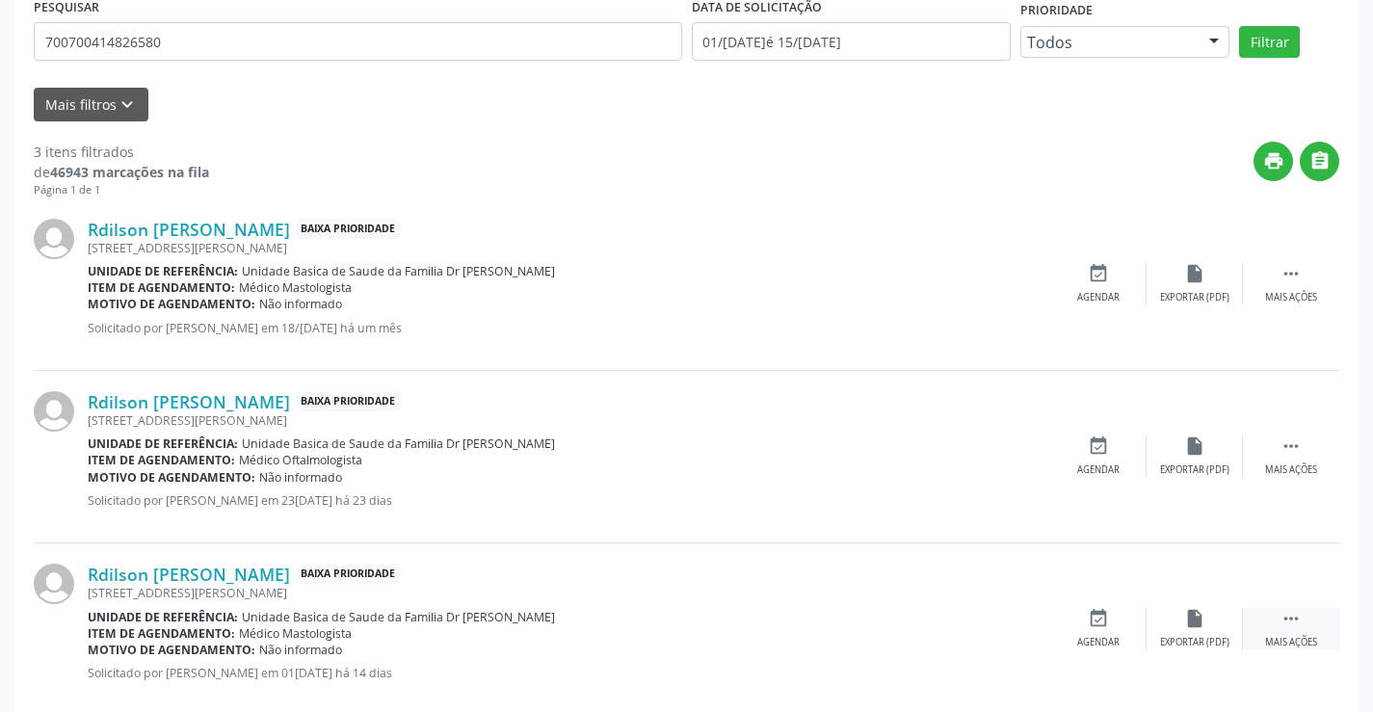
click at [1294, 617] on icon "" at bounding box center [1291, 618] width 21 height 21
click at [1009, 620] on icon "print" at bounding box center [1001, 618] width 21 height 21
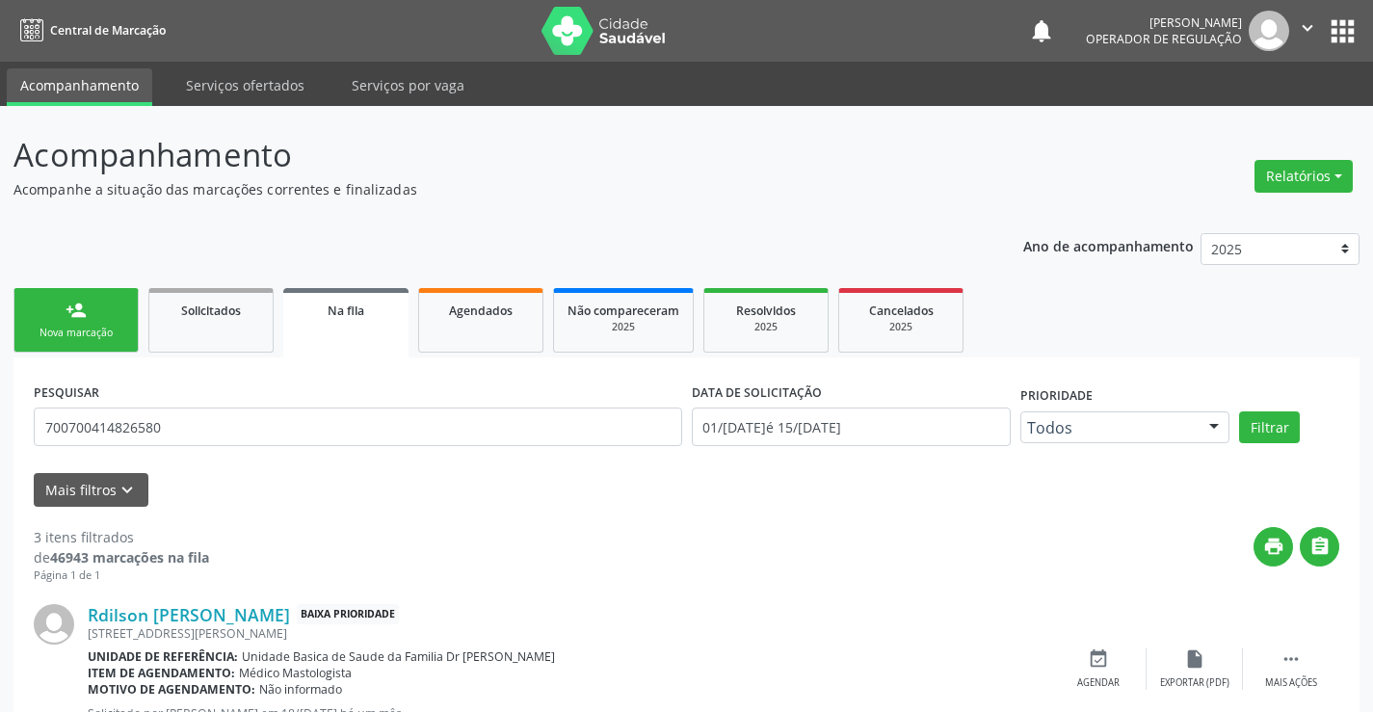
click at [109, 329] on div "Nova marcação" at bounding box center [76, 333] width 96 height 14
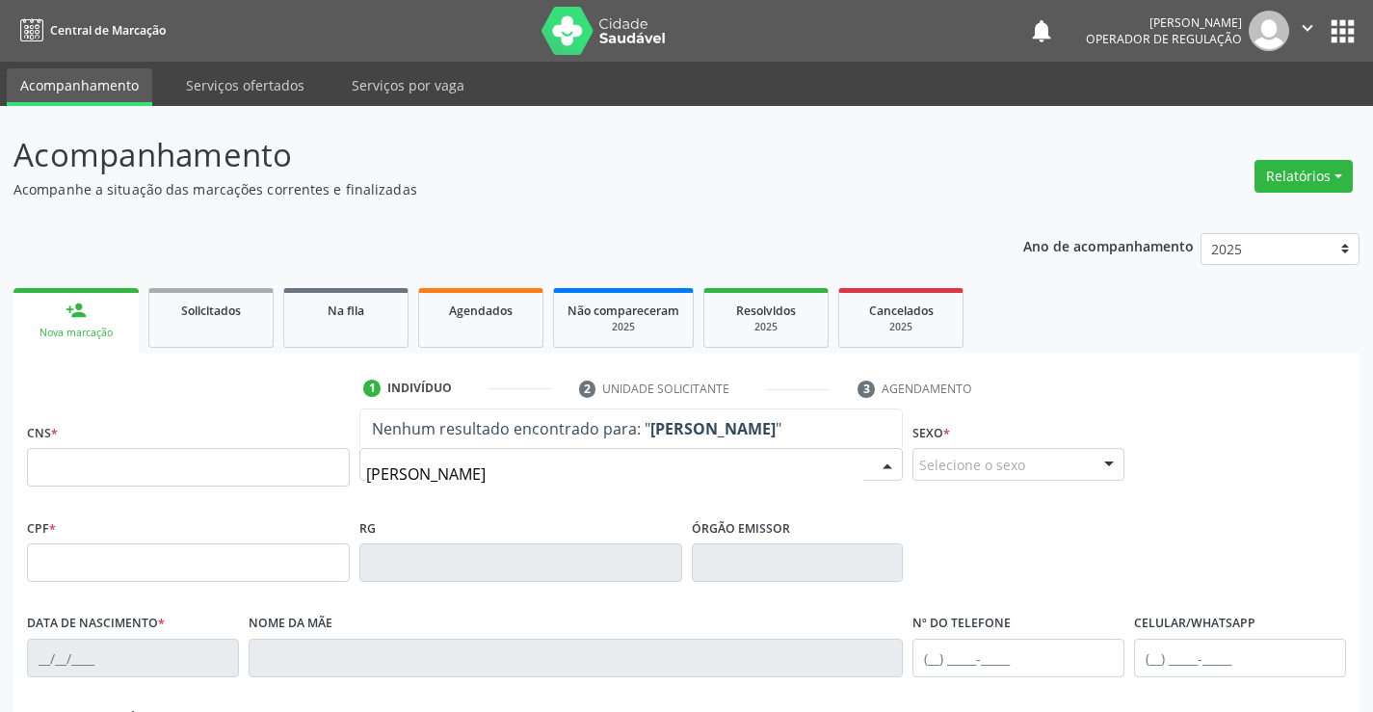
click at [439, 471] on input "[PERSON_NAME]" at bounding box center [615, 474] width 498 height 39
click at [546, 478] on input "[PERSON_NAME] [PERSON_NAME]" at bounding box center [615, 474] width 498 height 39
type input "[PERSON_NAME]"
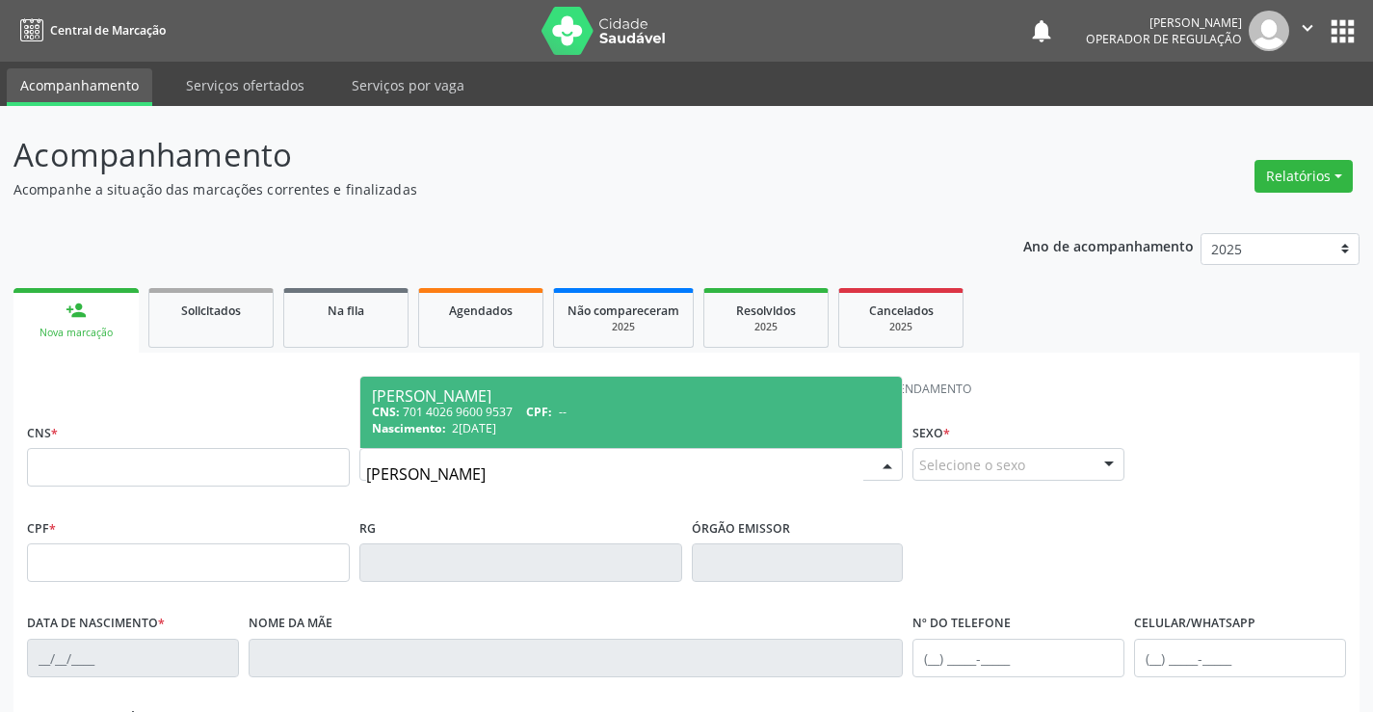
click at [615, 424] on div "Nascimento: 27[DATE]" at bounding box center [631, 428] width 519 height 16
type input "701 4026 9600 9537"
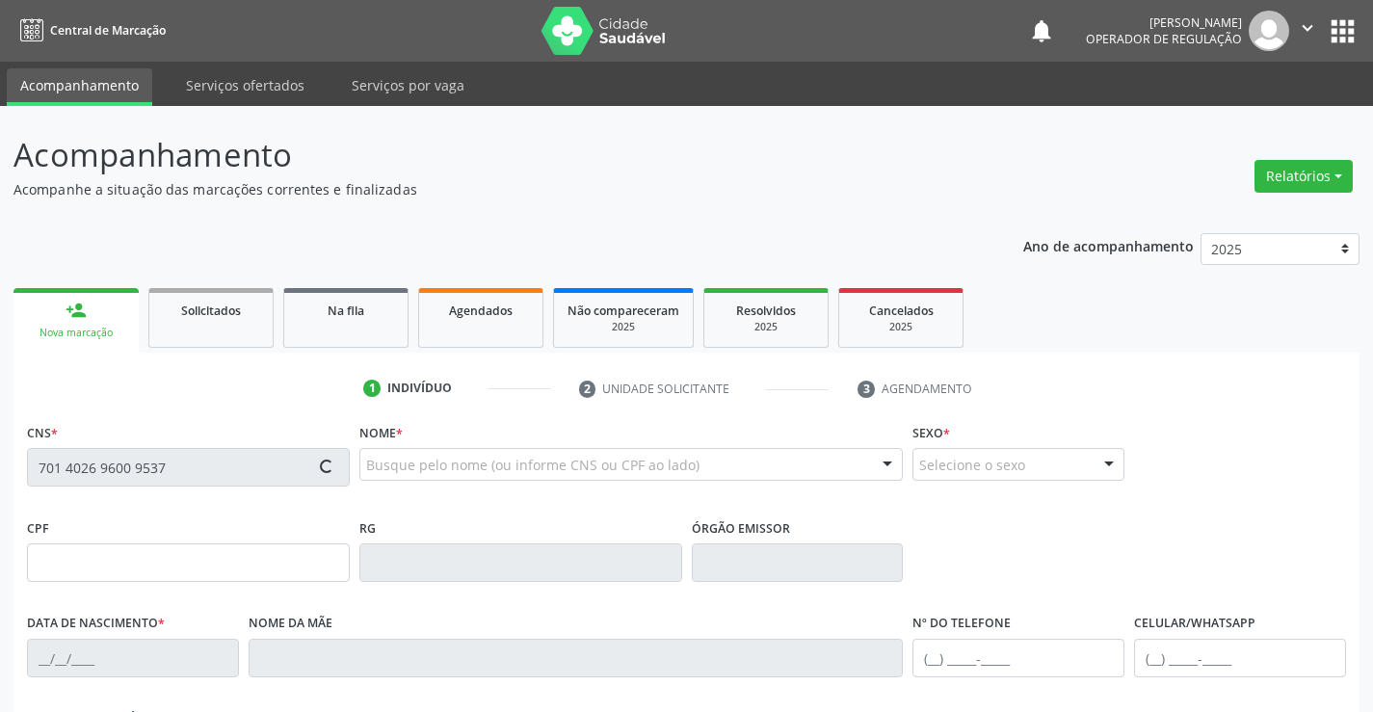
type input "0879168439"
type input "2[DATE]"
type input "[PHONE_NUMBER]"
type input "sn"
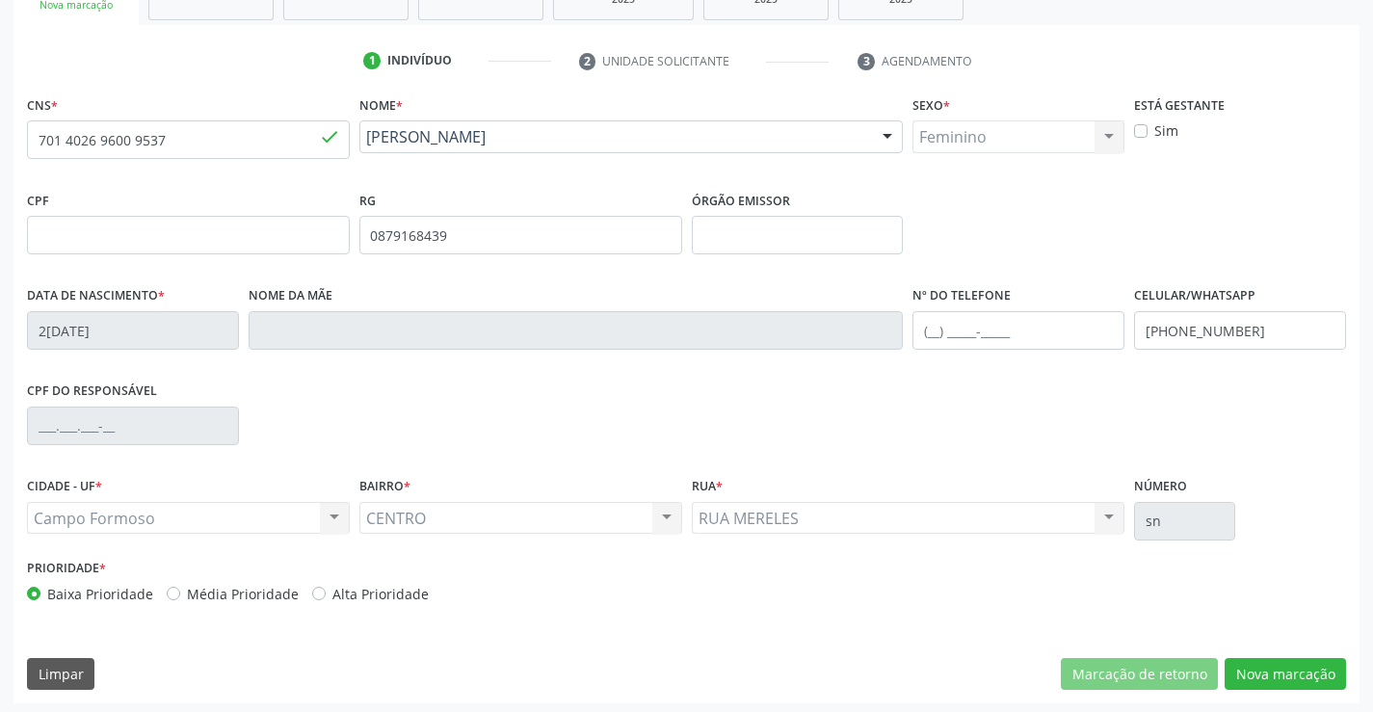
scroll to position [332, 0]
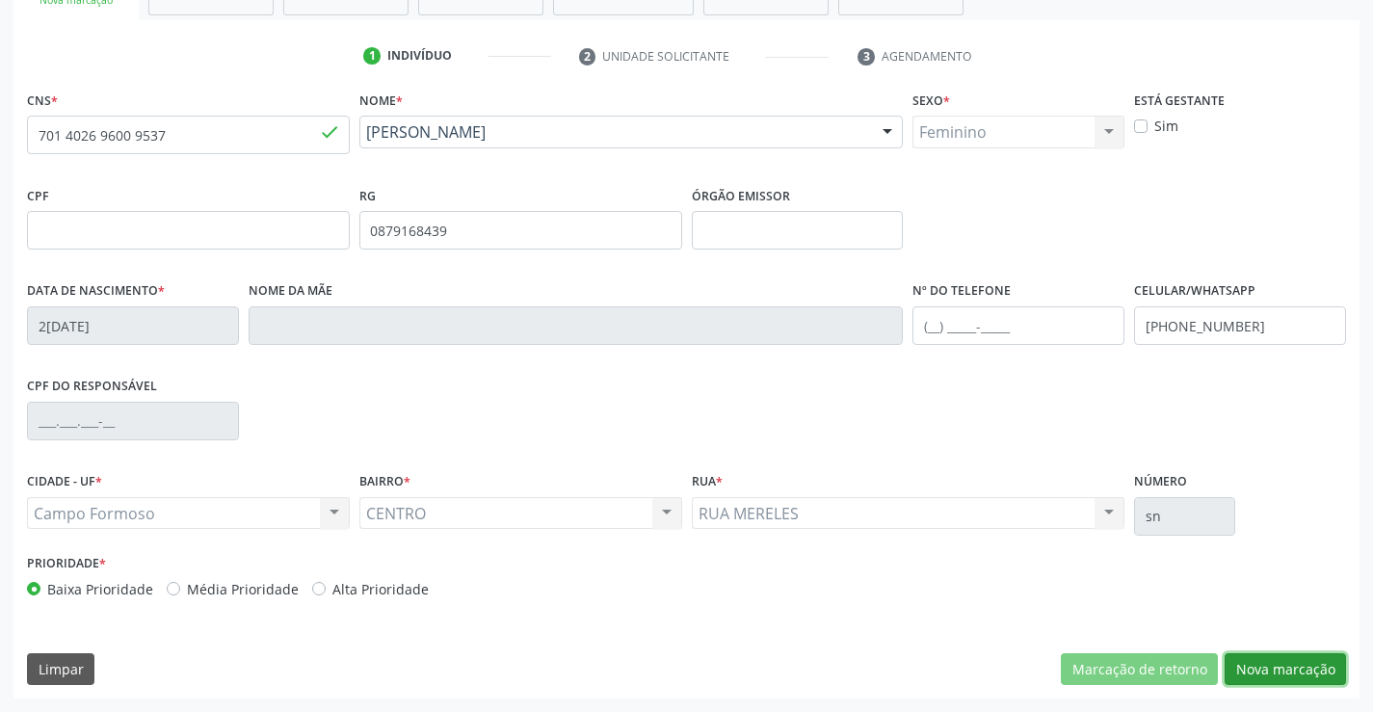
click at [1284, 669] on button "Nova marcação" at bounding box center [1285, 669] width 121 height 33
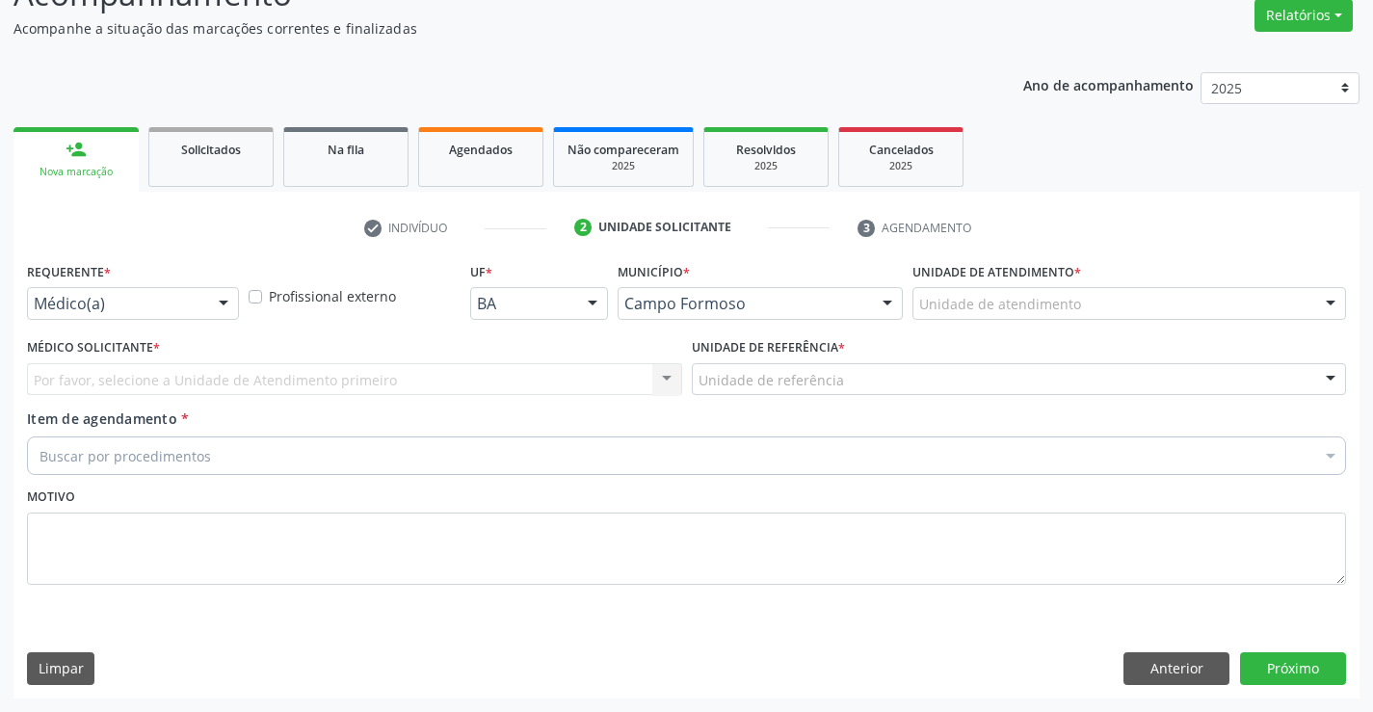
scroll to position [161, 0]
click at [221, 300] on div at bounding box center [223, 304] width 29 height 33
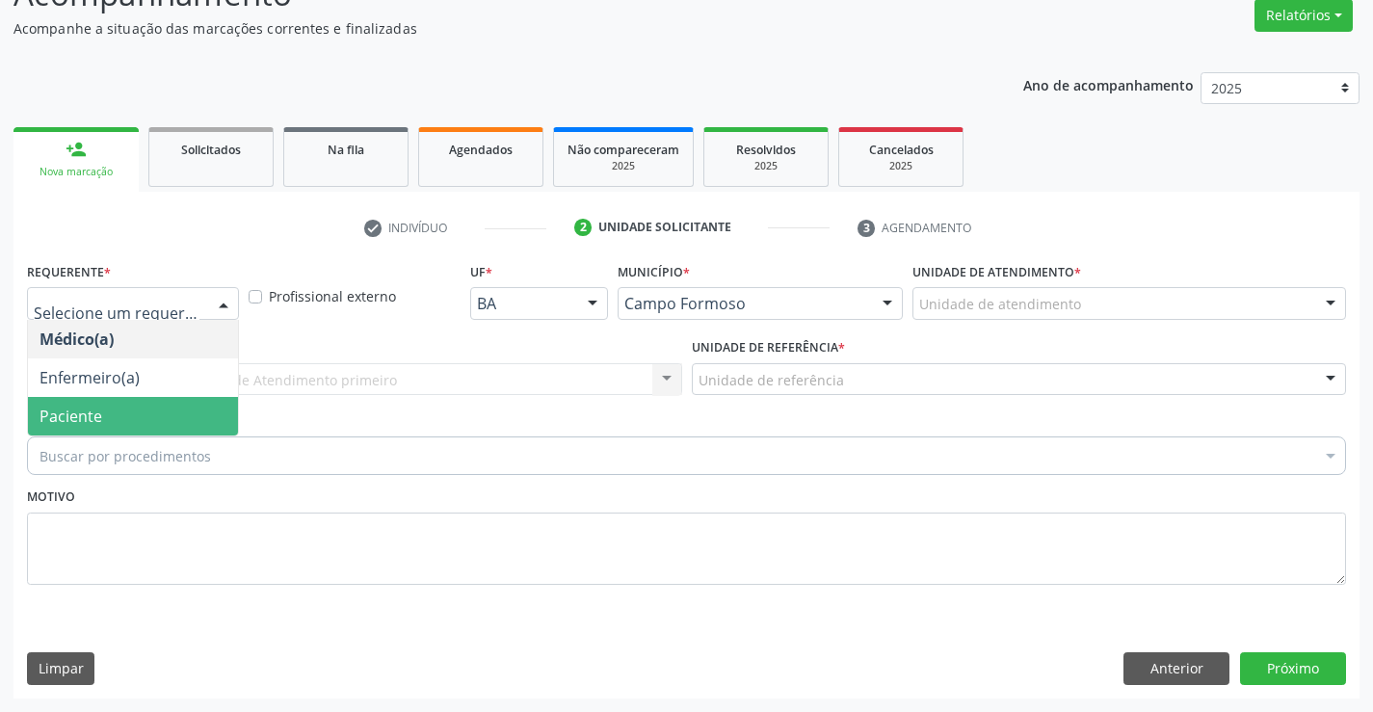
click at [182, 416] on span "Paciente" at bounding box center [133, 416] width 210 height 39
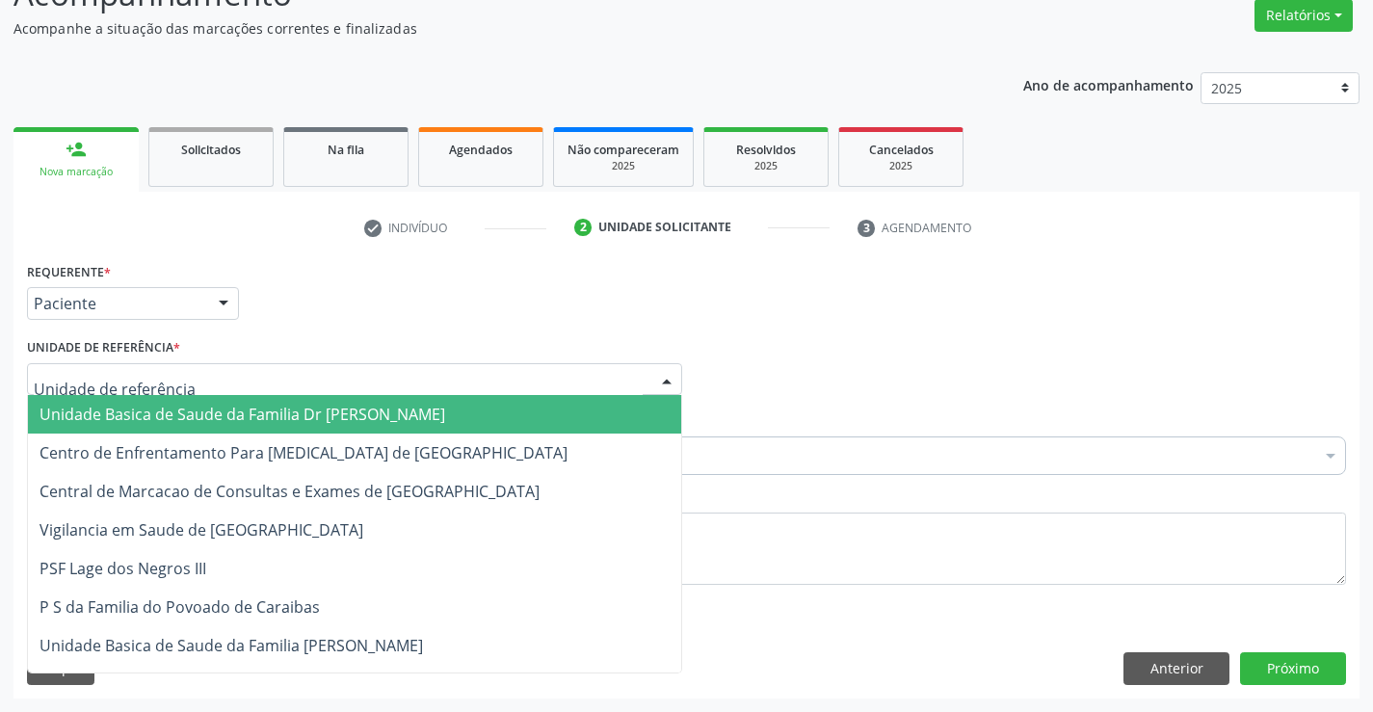
click at [253, 372] on div at bounding box center [354, 379] width 655 height 33
click at [283, 417] on span "Unidade Basica de Saude da Familia Dr [PERSON_NAME]" at bounding box center [243, 414] width 406 height 21
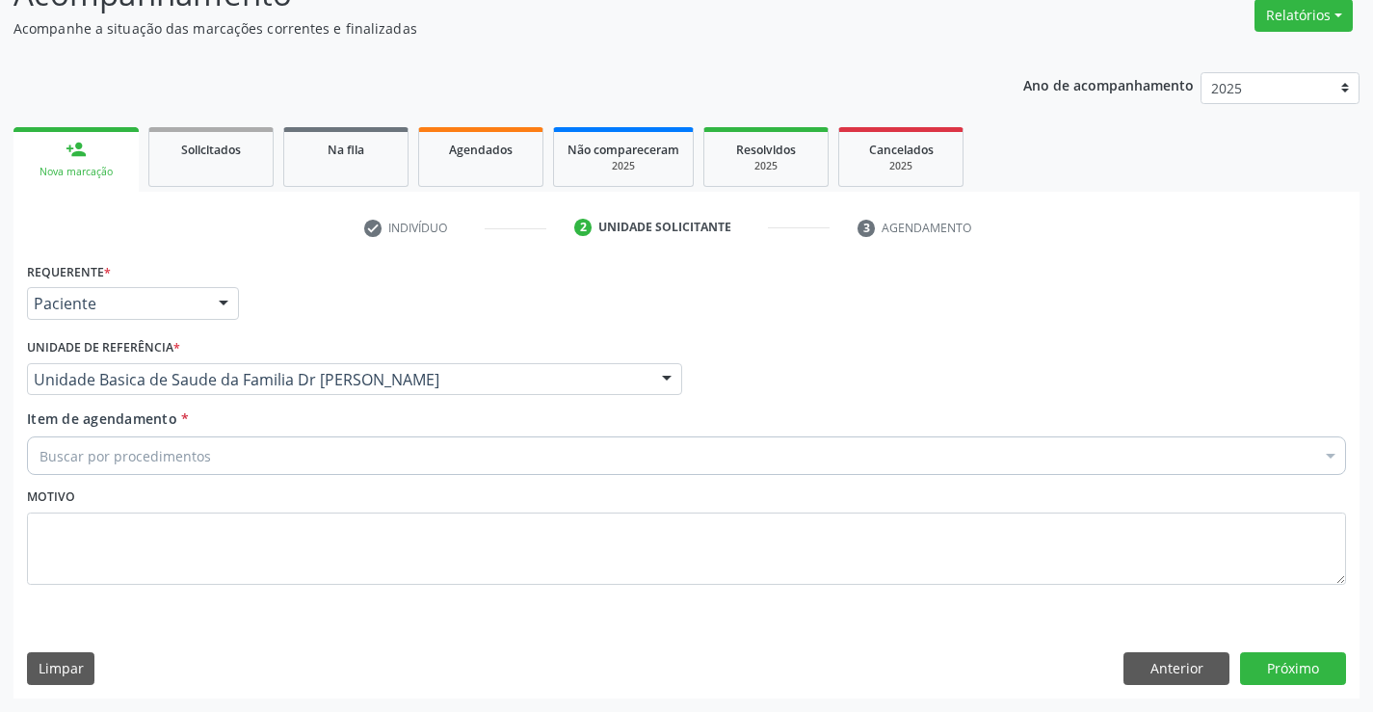
click at [249, 464] on div "Buscar por procedimentos" at bounding box center [686, 455] width 1319 height 39
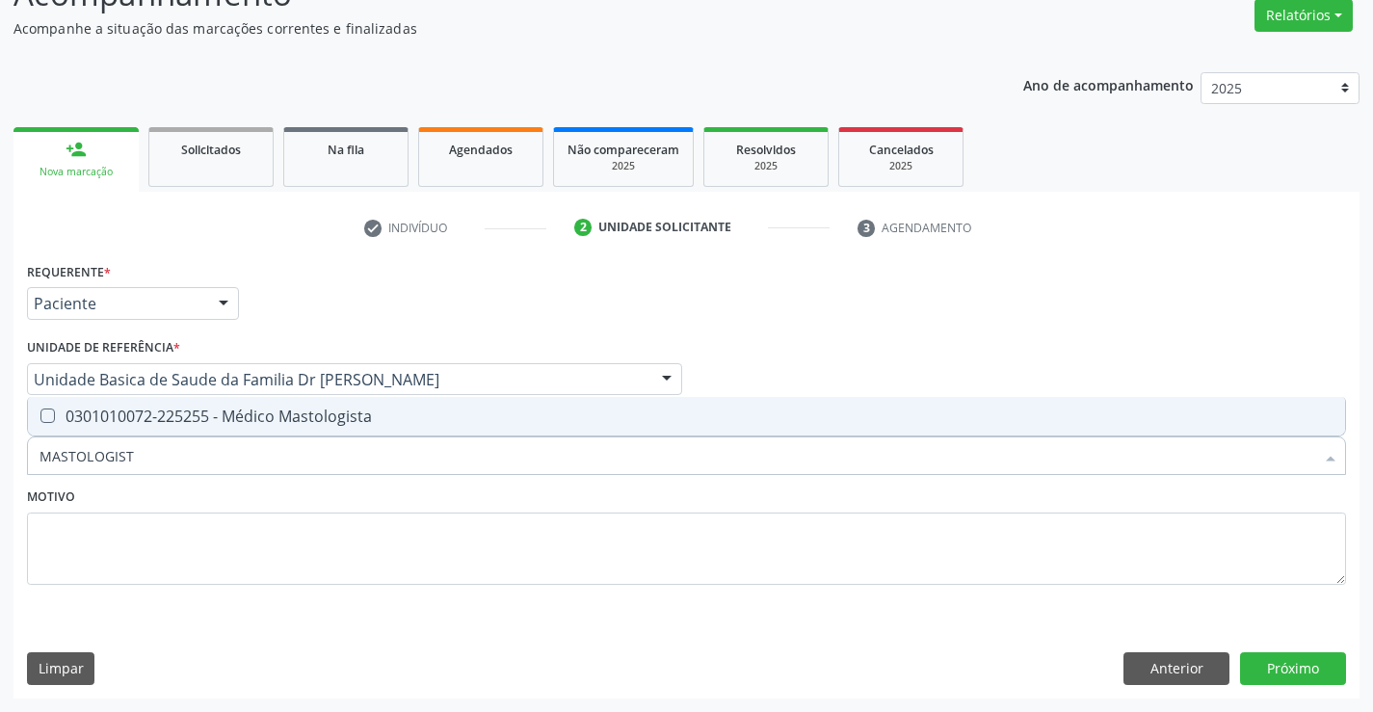
type input "MASTOLOGISTA"
click at [281, 417] on div "0301010072-225255 - Médico Mastologista" at bounding box center [687, 416] width 1294 height 15
checkbox Mastologista "true"
click at [276, 492] on div "Motivo" at bounding box center [686, 534] width 1319 height 102
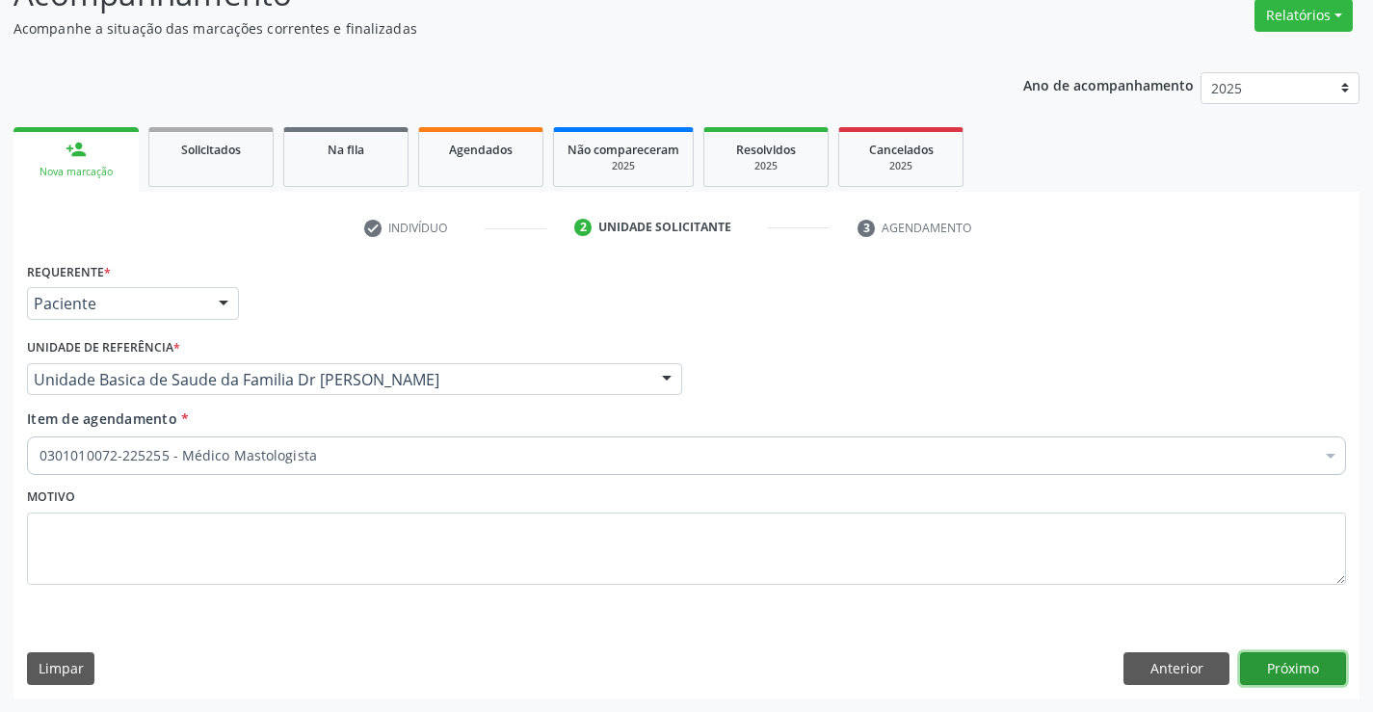
click at [1303, 671] on button "Próximo" at bounding box center [1293, 668] width 106 height 33
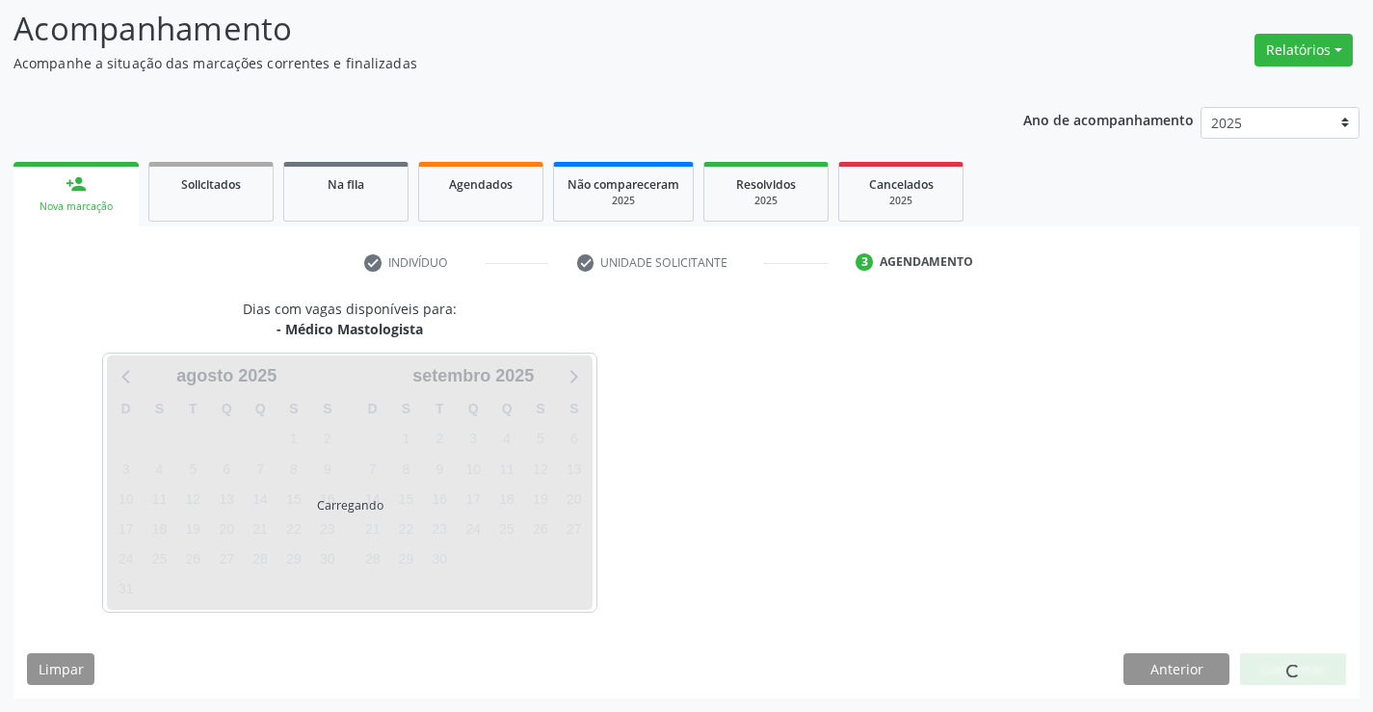
scroll to position [126, 0]
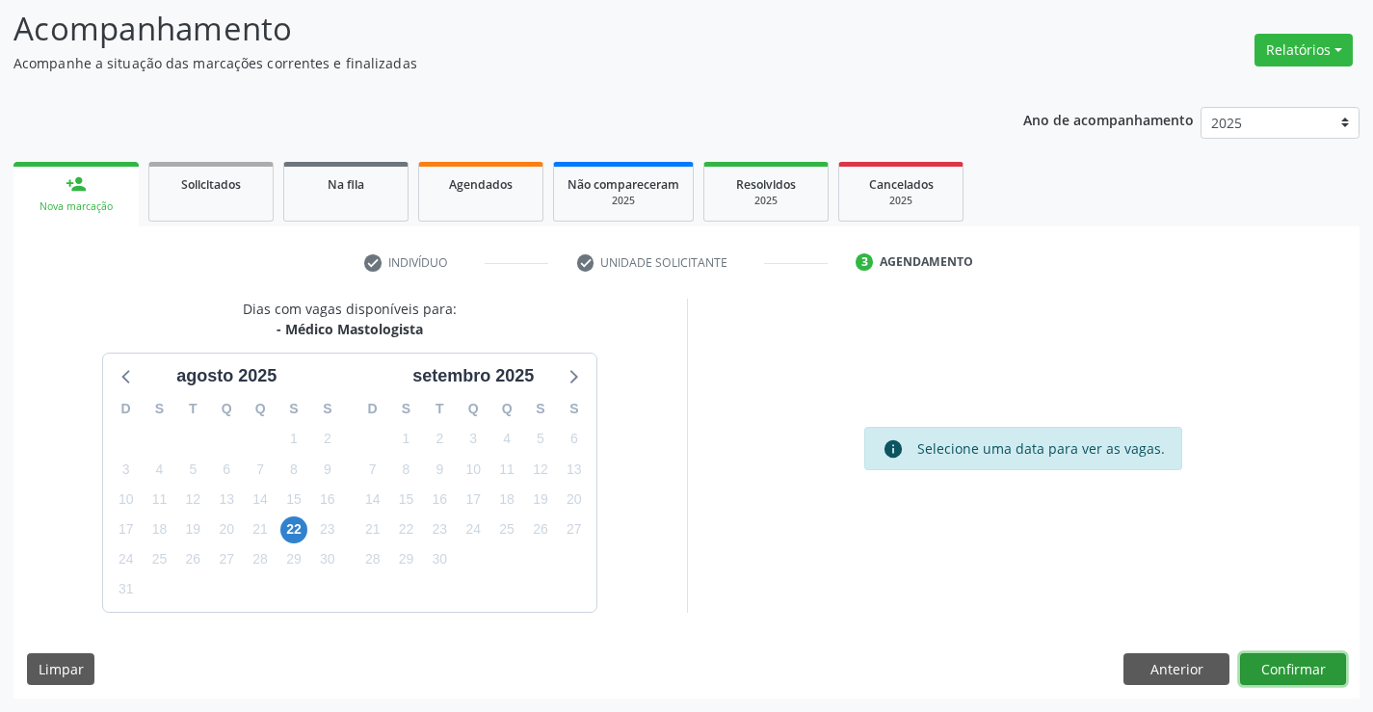
click at [1275, 666] on button "Confirmar" at bounding box center [1293, 669] width 106 height 33
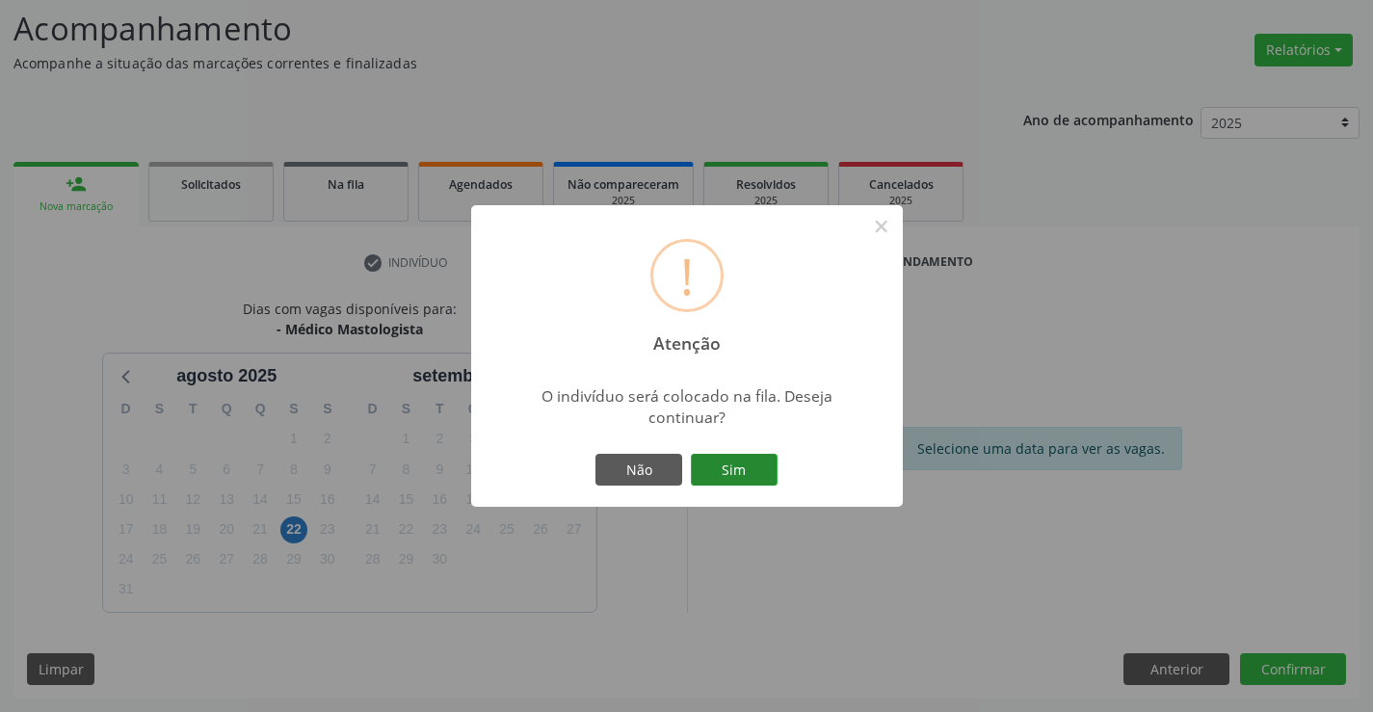
click at [768, 459] on button "Sim" at bounding box center [734, 470] width 87 height 33
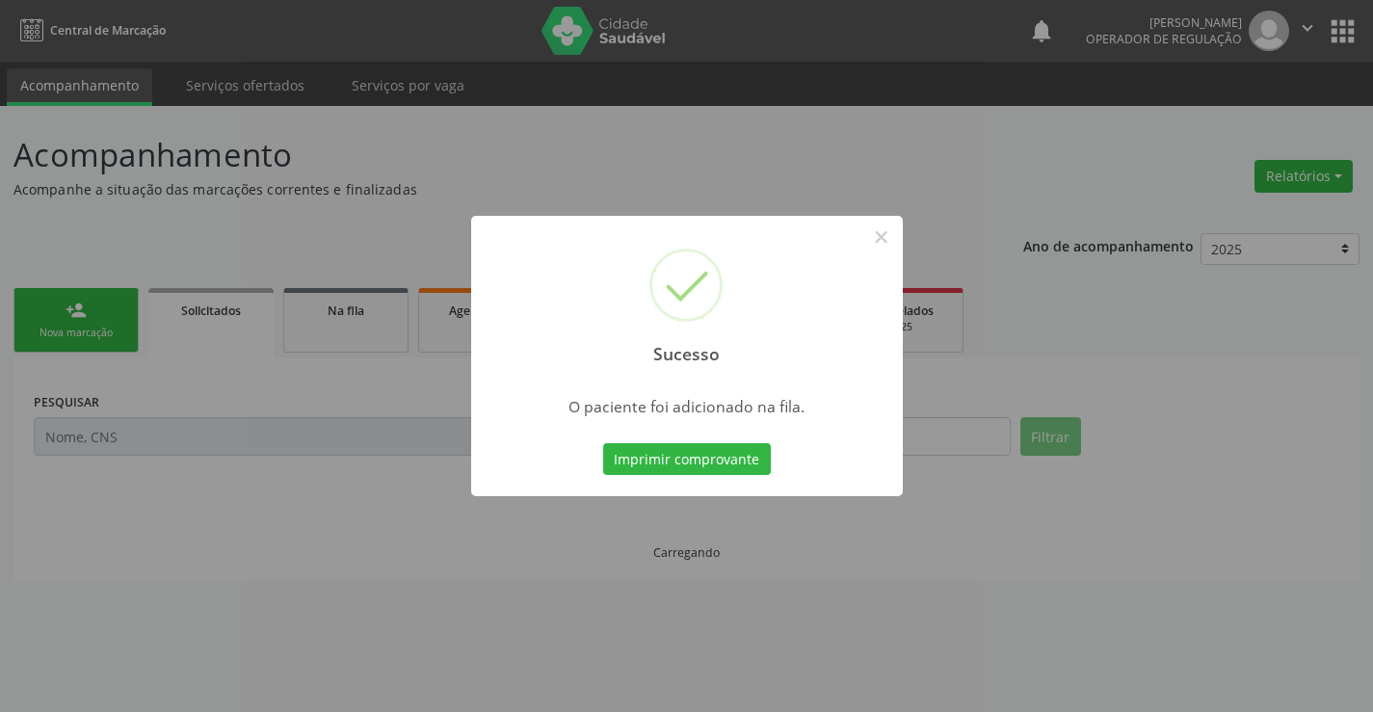
scroll to position [0, 0]
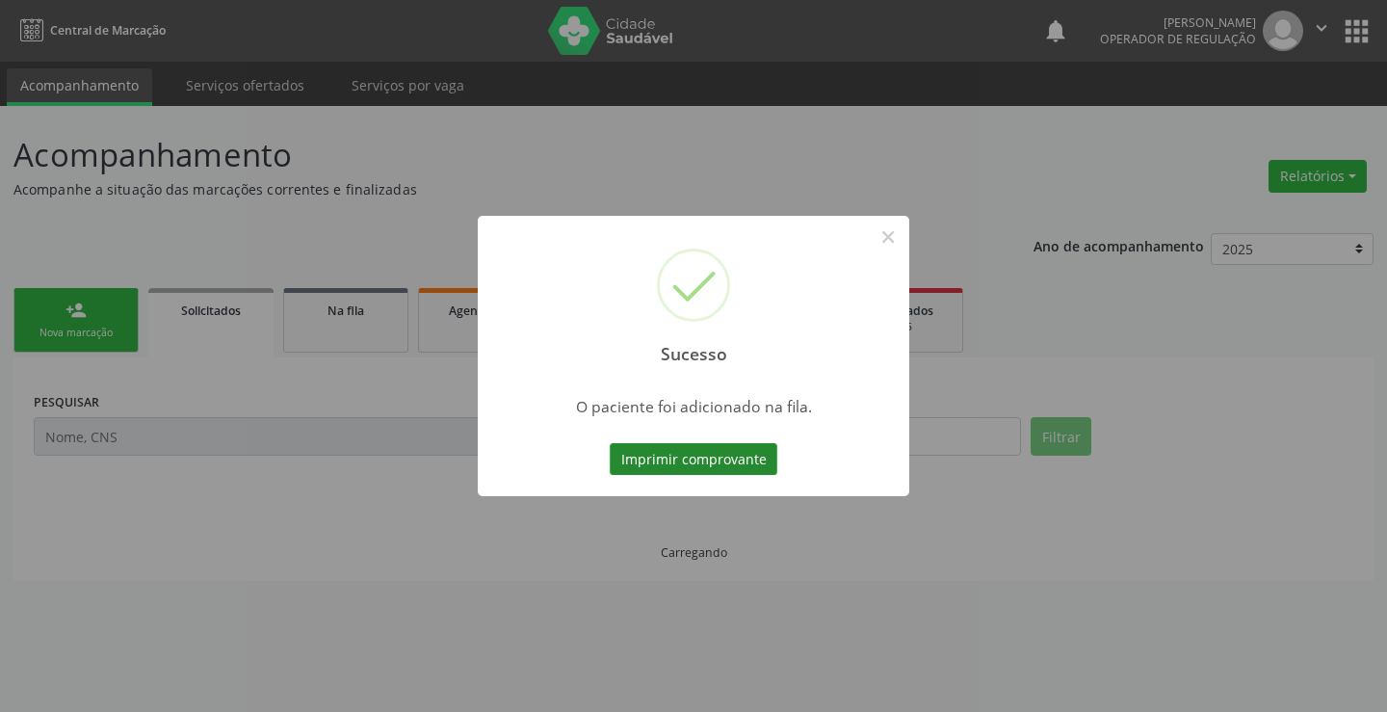
click at [752, 459] on button "Imprimir comprovante" at bounding box center [694, 459] width 168 height 33
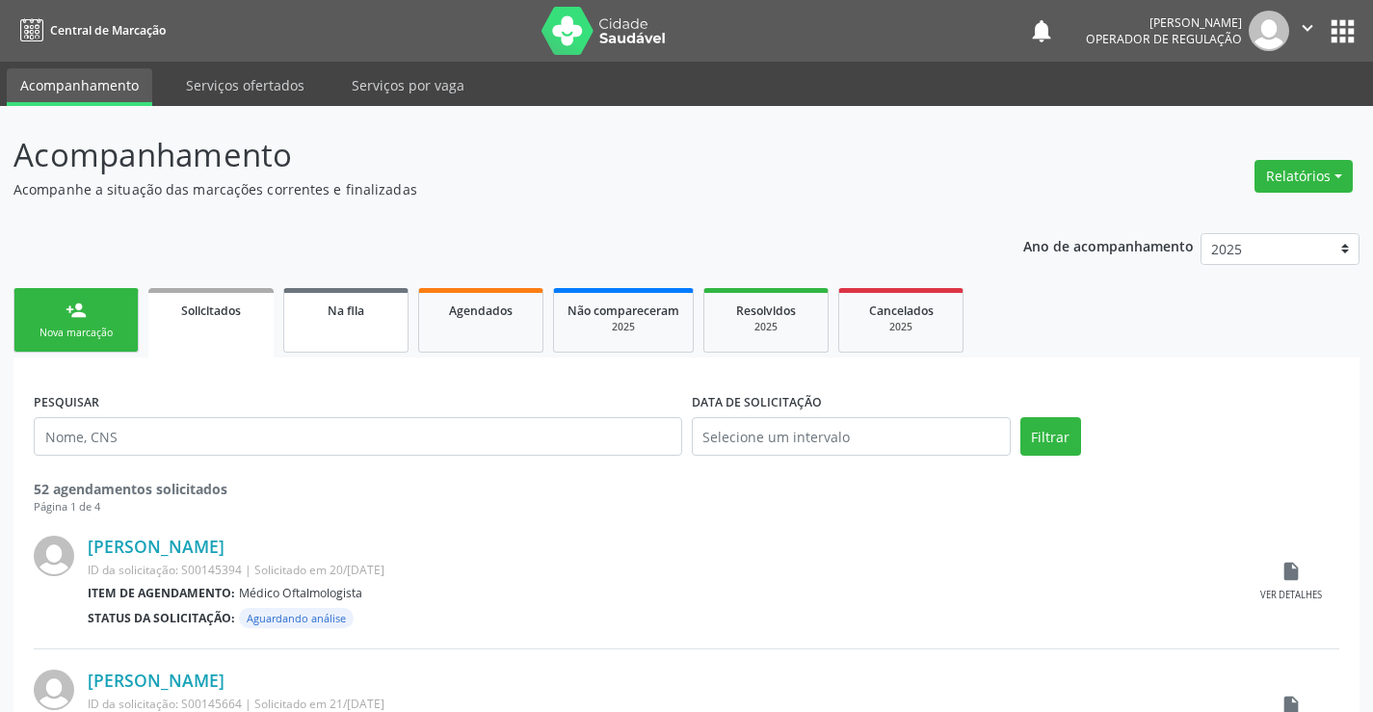
click at [347, 330] on link "Na fila" at bounding box center [345, 320] width 125 height 65
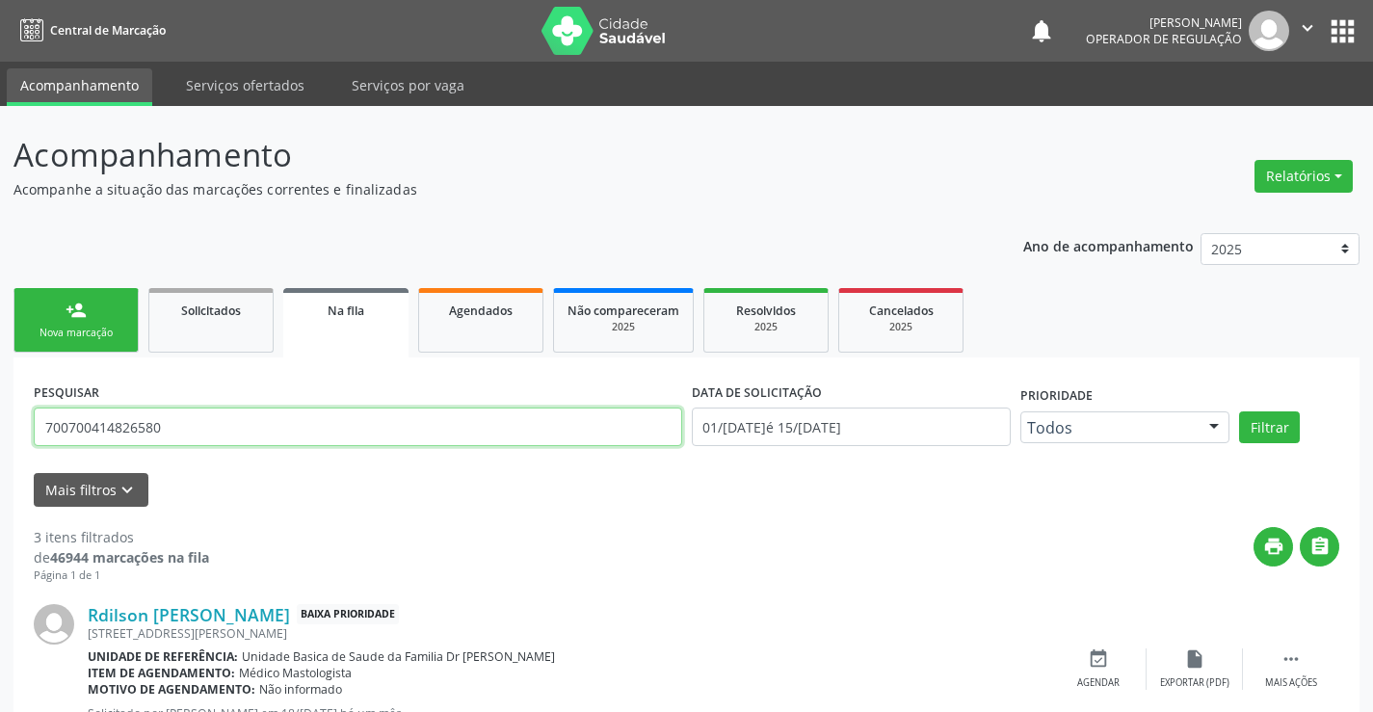
click at [216, 428] on input "700700414826580" at bounding box center [358, 427] width 648 height 39
click at [1307, 29] on icon "" at bounding box center [1307, 27] width 21 height 21
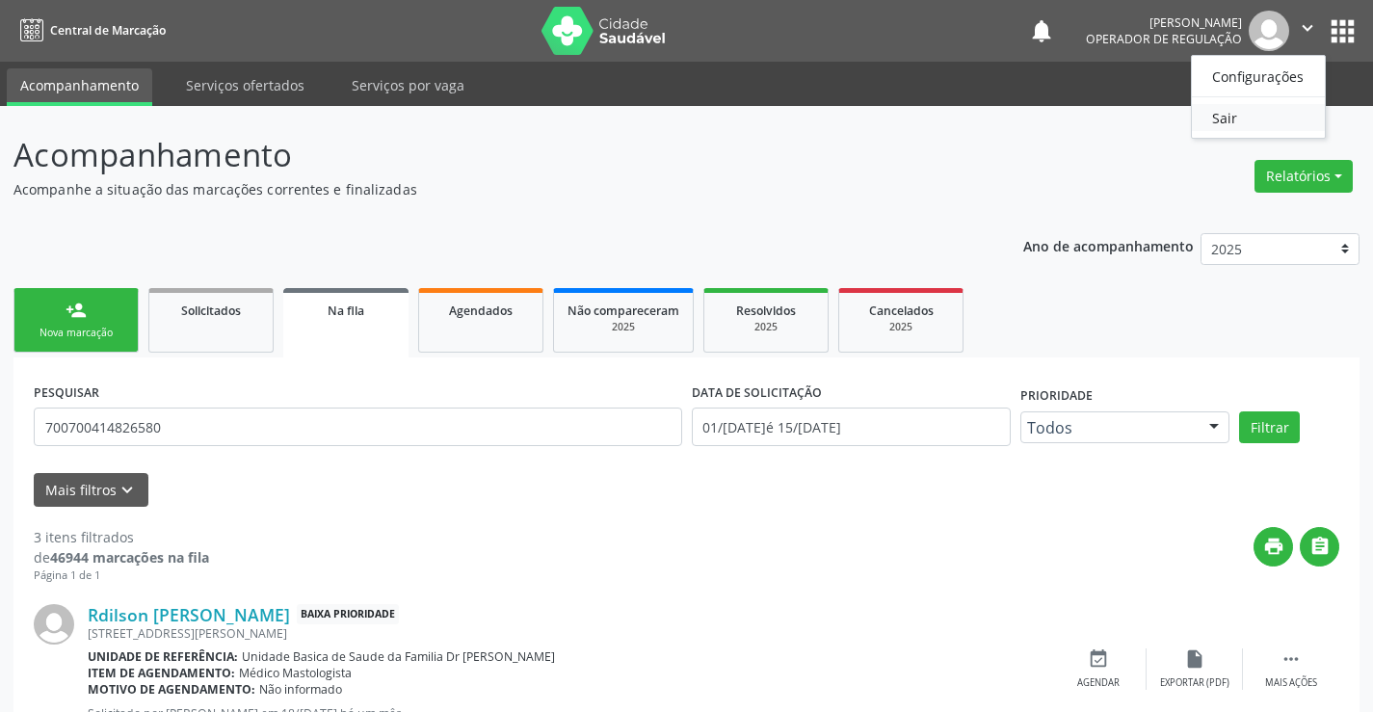
click at [1225, 115] on link "Sair" at bounding box center [1258, 117] width 133 height 27
